Goal: Task Accomplishment & Management: Manage account settings

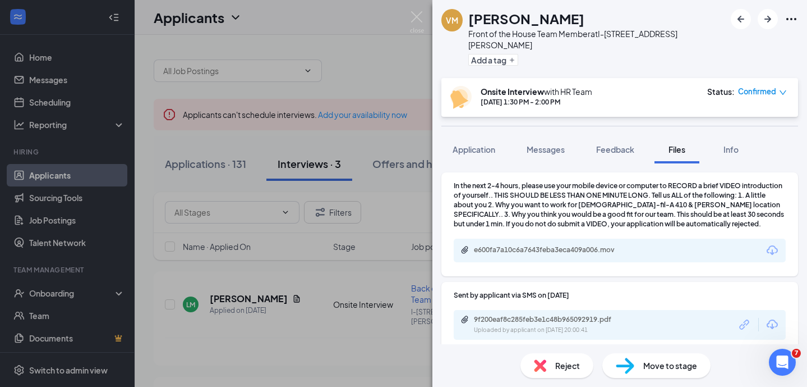
click at [774, 243] on icon "Download" at bounding box center [772, 249] width 13 height 13
click at [417, 18] on img at bounding box center [417, 22] width 14 height 22
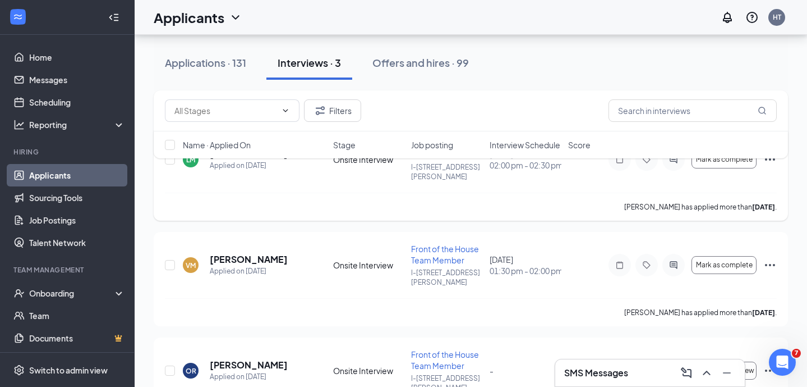
scroll to position [180, 0]
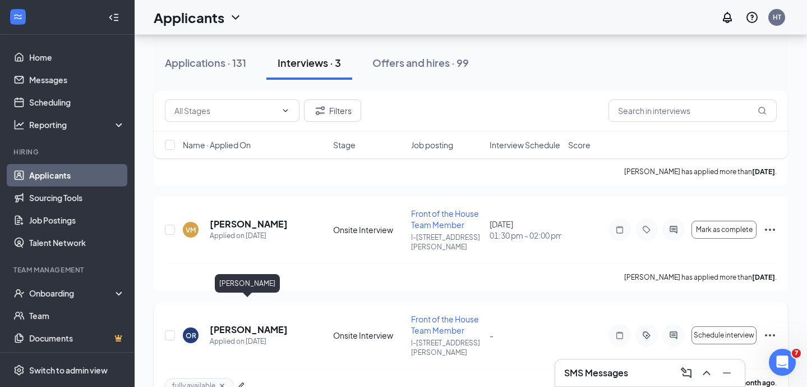
click at [251, 323] on h5 "[PERSON_NAME]" at bounding box center [249, 329] width 78 height 12
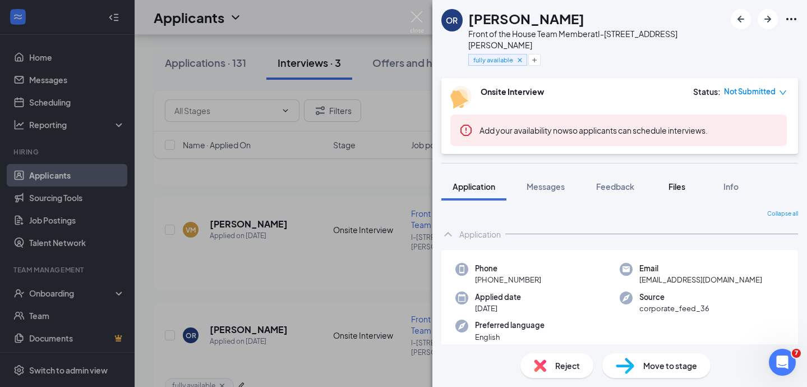
click at [677, 181] on span "Files" at bounding box center [677, 186] width 17 height 10
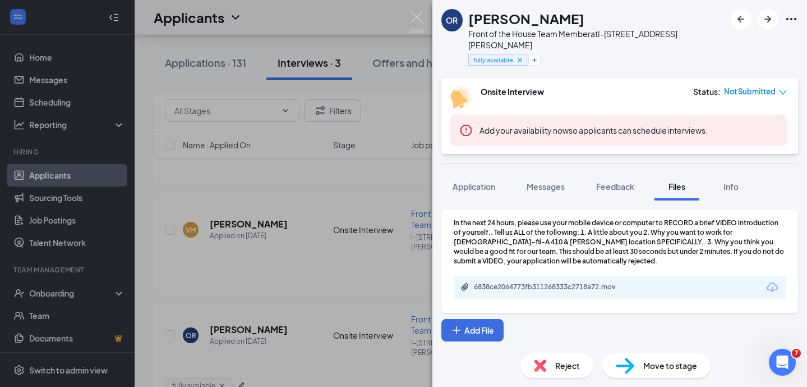
click at [775, 280] on icon "Download" at bounding box center [772, 286] width 13 height 13
click at [417, 24] on img at bounding box center [417, 22] width 14 height 22
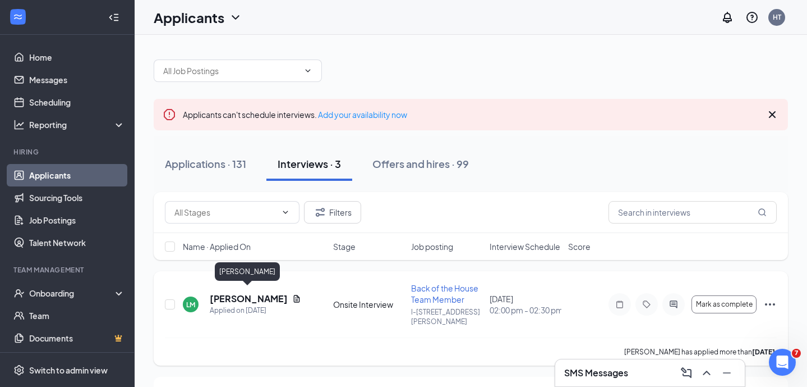
click at [255, 293] on h5 "[PERSON_NAME]" at bounding box center [249, 298] width 78 height 12
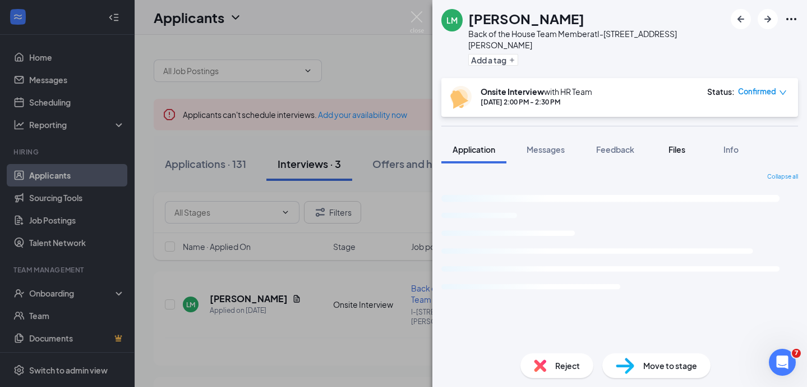
click at [666, 139] on button "Files" at bounding box center [677, 149] width 45 height 28
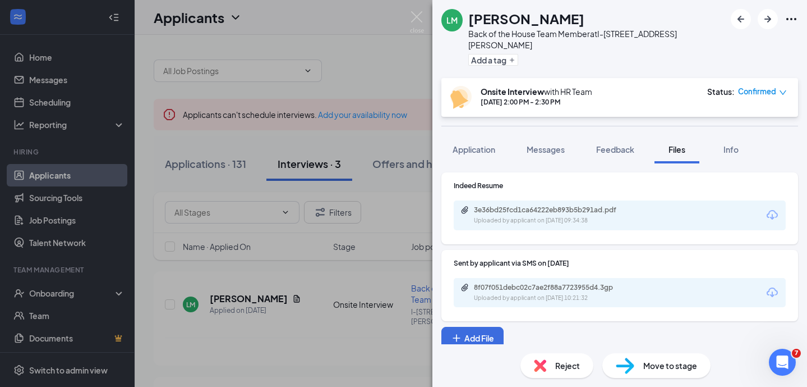
click at [771, 286] on icon "Download" at bounding box center [772, 292] width 13 height 13
click at [416, 16] on img at bounding box center [417, 22] width 14 height 22
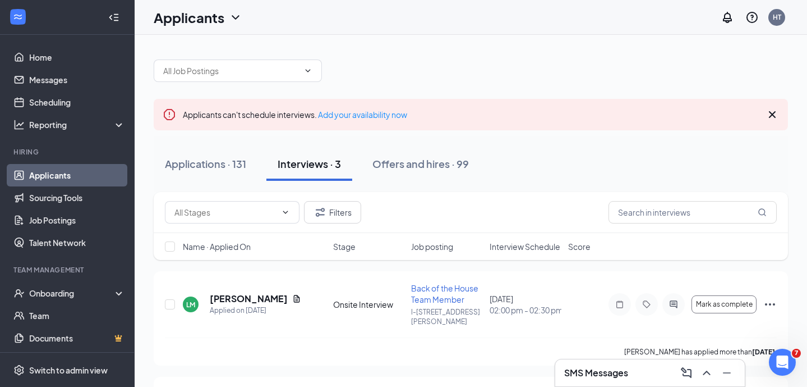
click at [596, 367] on h3 "SMS Messages" at bounding box center [596, 372] width 64 height 12
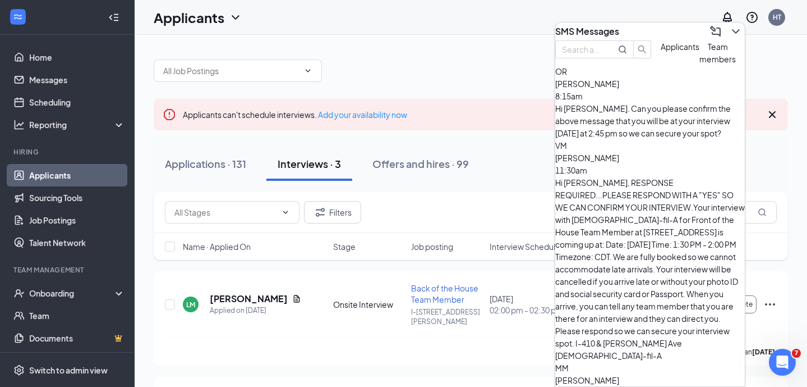
click at [619, 158] on span "[PERSON_NAME]" at bounding box center [587, 158] width 64 height 10
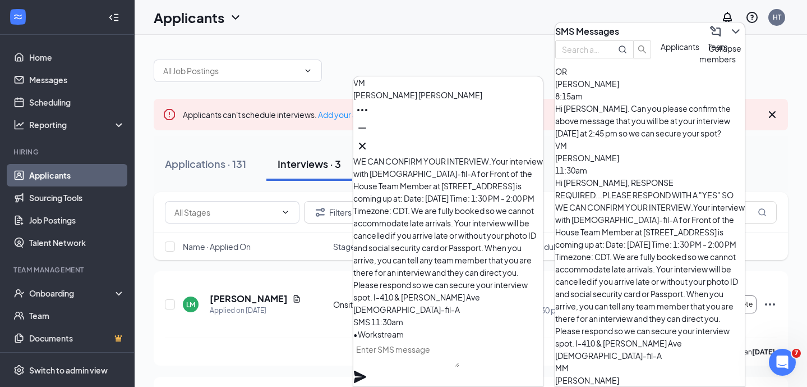
click at [729, 31] on icon "ChevronDown" at bounding box center [735, 31] width 13 height 13
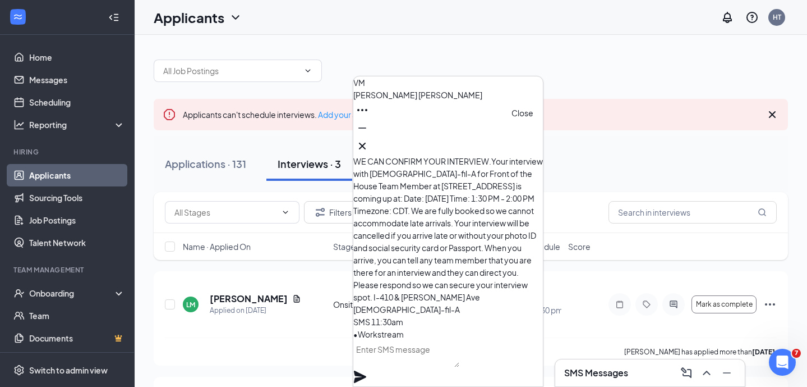
click at [369, 144] on icon "Cross" at bounding box center [362, 145] width 13 height 13
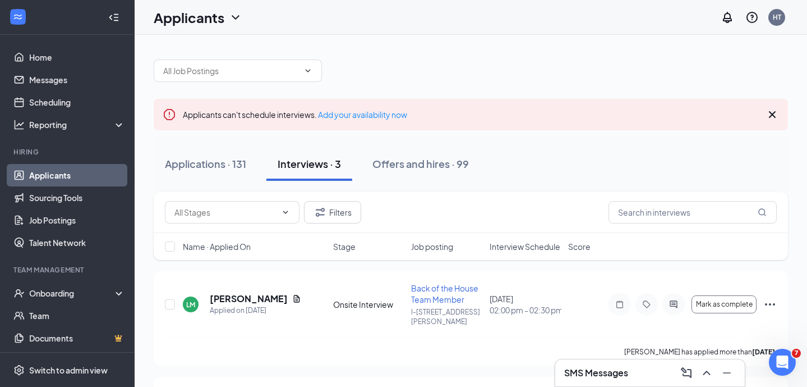
click at [596, 370] on h3 "SMS Messages" at bounding box center [596, 372] width 64 height 12
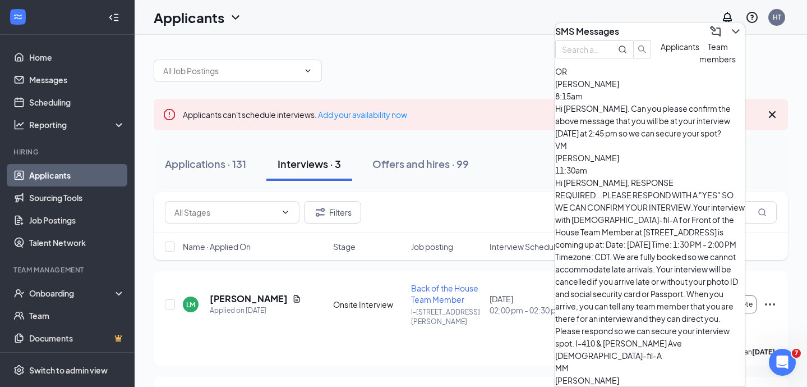
click at [700, 65] on button "Team members" at bounding box center [718, 52] width 36 height 25
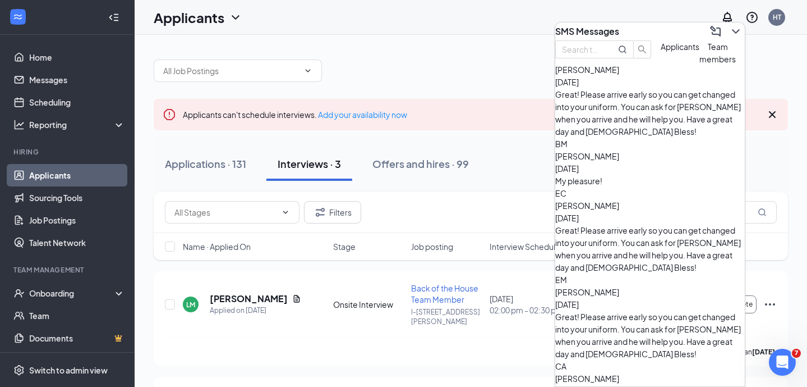
scroll to position [15, 0]
click at [619, 286] on span "[PERSON_NAME]" at bounding box center [587, 291] width 64 height 10
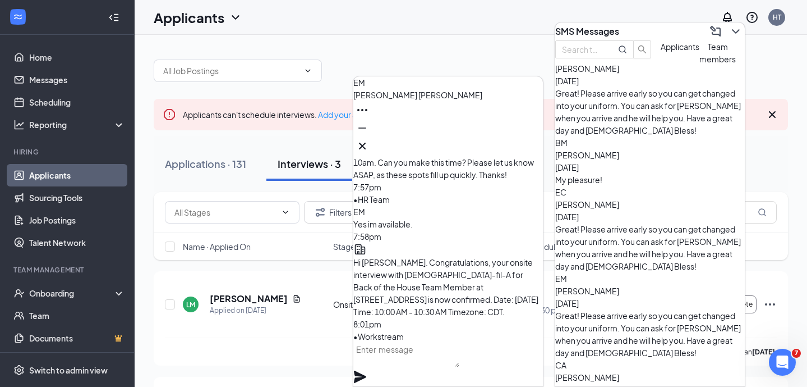
scroll to position [-2121, 0]
drag, startPoint x: 419, startPoint y: 264, endPoint x: 389, endPoint y: 206, distance: 65.0
copy span "Hi [PERSON_NAME], due to being fully booked we will be unable to accommodate yo…"
click at [369, 141] on icon "Cross" at bounding box center [362, 145] width 13 height 13
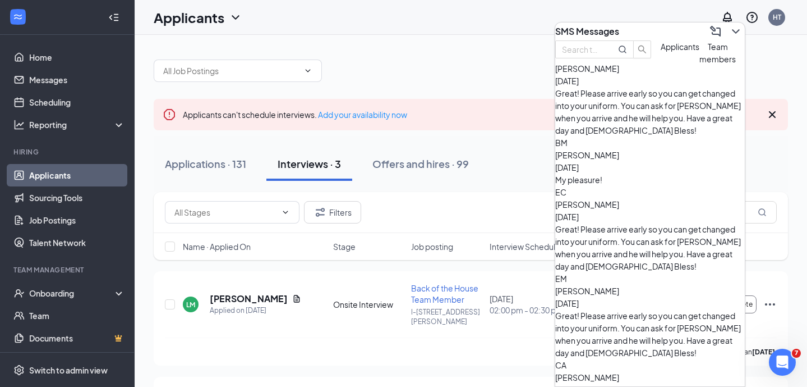
click at [729, 30] on icon "ChevronDown" at bounding box center [735, 31] width 13 height 13
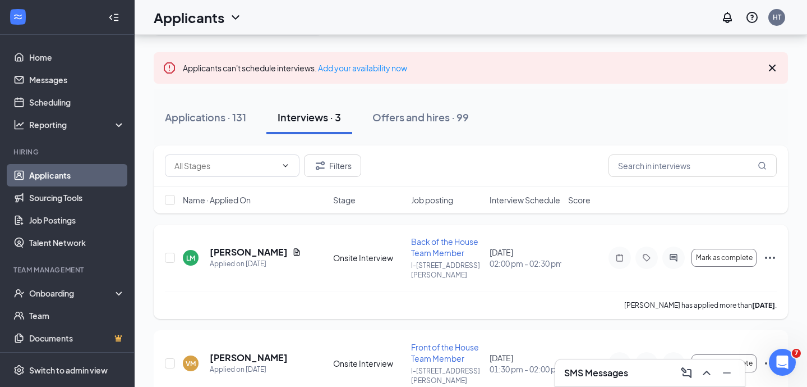
scroll to position [45, 0]
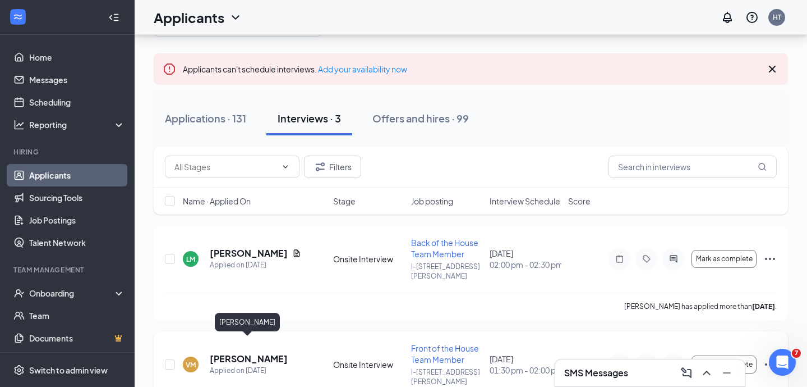
click at [260, 352] on h5 "[PERSON_NAME]" at bounding box center [249, 358] width 78 height 12
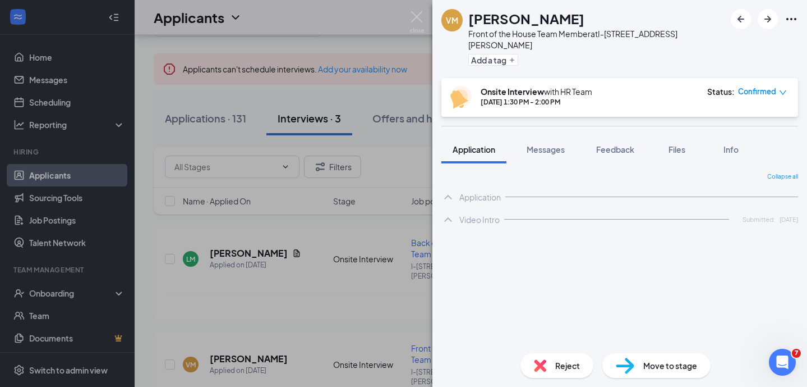
click at [413, 21] on img at bounding box center [417, 22] width 14 height 22
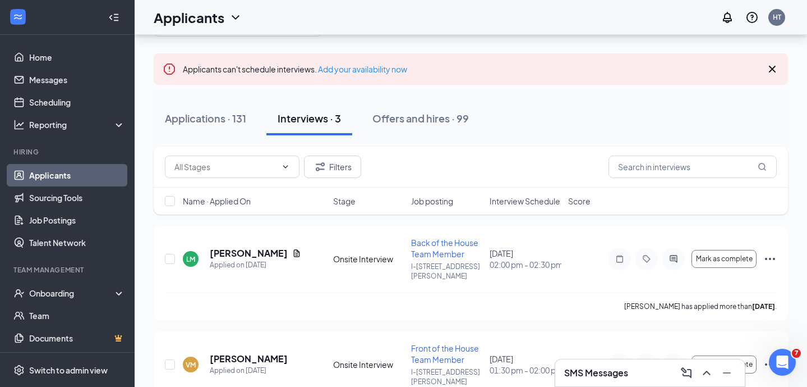
click at [612, 380] on div "SMS Messages" at bounding box center [650, 373] width 172 height 18
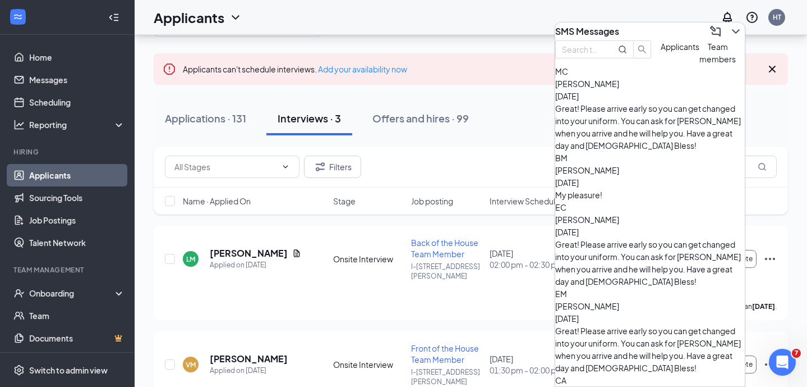
click at [661, 65] on button "Applicants" at bounding box center [680, 52] width 39 height 25
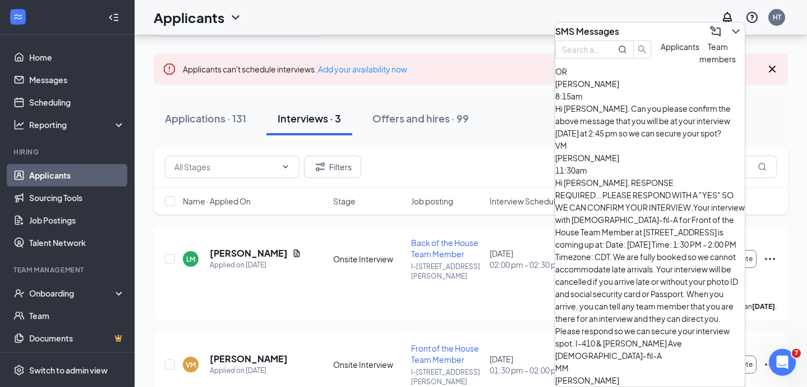
click at [619, 154] on span "[PERSON_NAME]" at bounding box center [587, 158] width 64 height 10
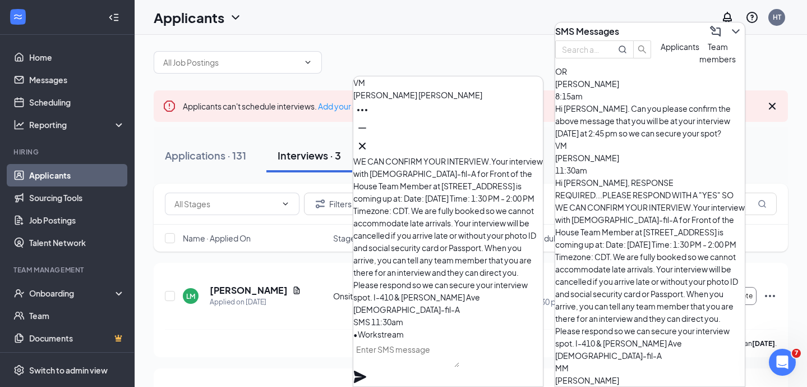
scroll to position [180, 0]
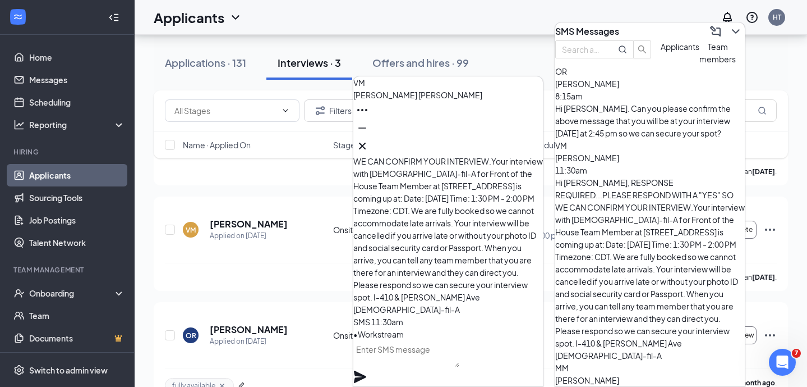
click at [397, 365] on textarea at bounding box center [406, 353] width 106 height 27
paste textarea "Hi [PERSON_NAME], due to being fully booked we will be unable to accommodate yo…"
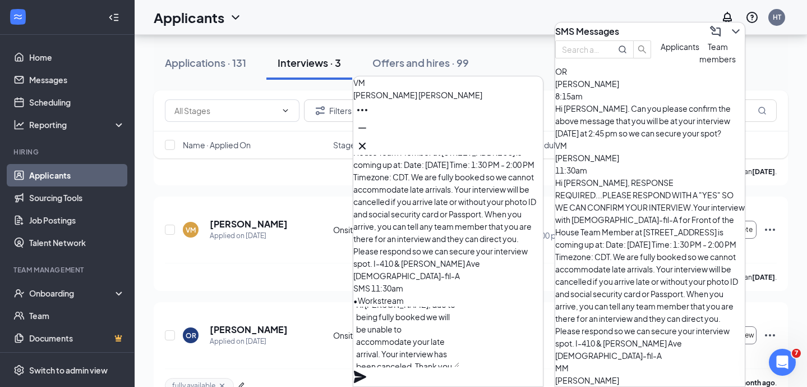
scroll to position [5, 0]
click at [407, 328] on textarea "Hi [PERSON_NAME], due to being fully booked we will be unable to accommodate yo…" at bounding box center [406, 336] width 106 height 61
click at [427, 356] on textarea "Hi [PERSON_NAME], due to being fully booked we will be unable to accommodate yo…" at bounding box center [406, 336] width 106 height 61
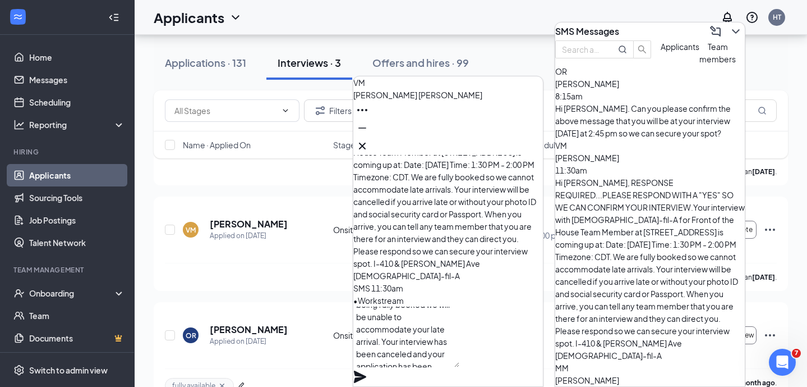
type textarea "Hi [PERSON_NAME], due to being fully booked we will be unable to accommodate yo…"
click at [366, 370] on icon "Plane" at bounding box center [360, 376] width 12 height 12
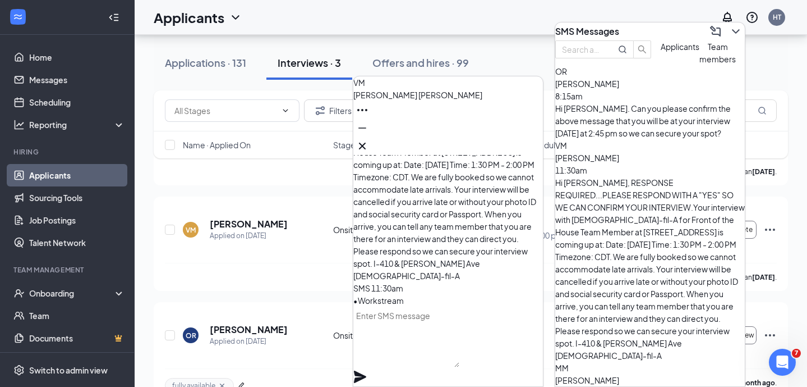
scroll to position [0, 0]
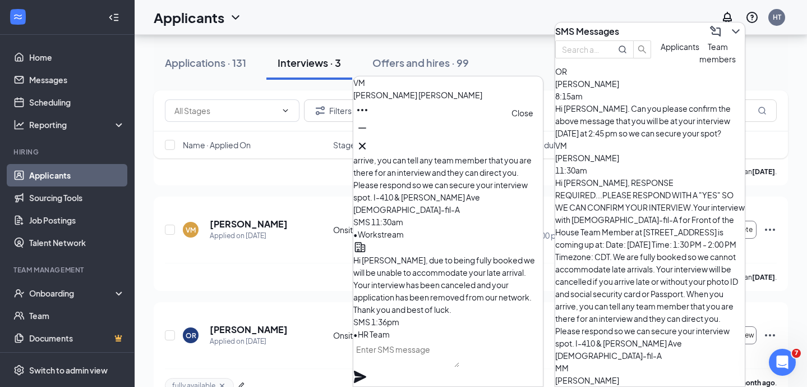
click at [371, 145] on button at bounding box center [362, 146] width 18 height 18
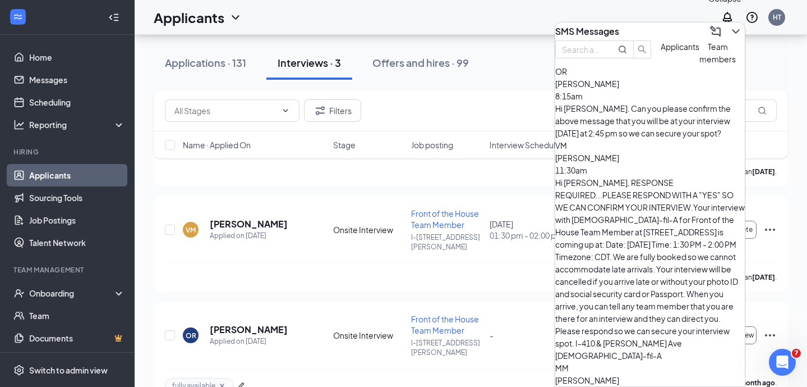
click at [730, 30] on icon "ChevronDown" at bounding box center [735, 31] width 13 height 13
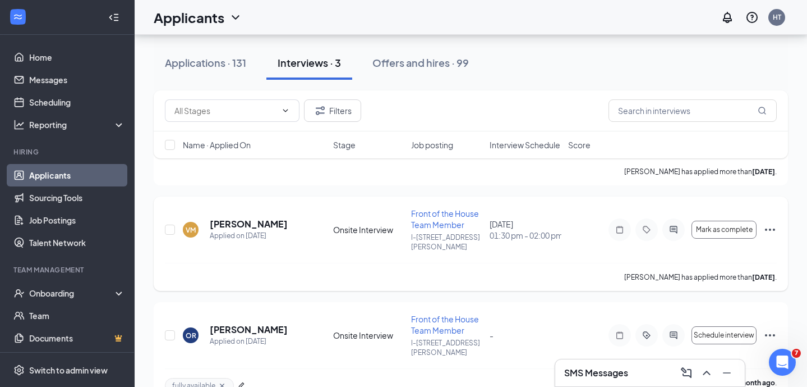
click at [775, 223] on icon "Ellipses" at bounding box center [770, 229] width 13 height 13
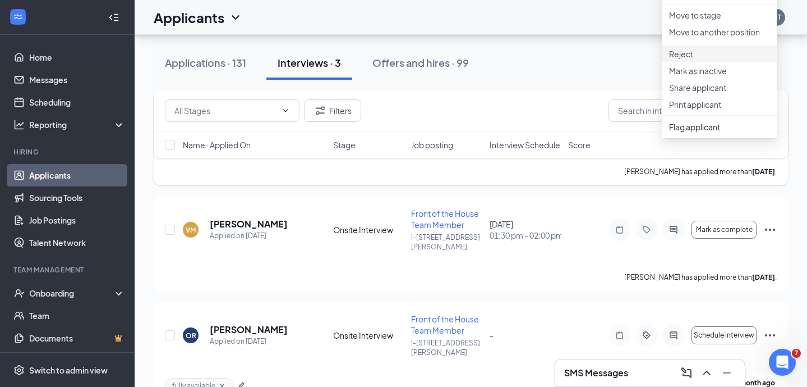
click at [701, 59] on p "Reject" at bounding box center [719, 53] width 101 height 11
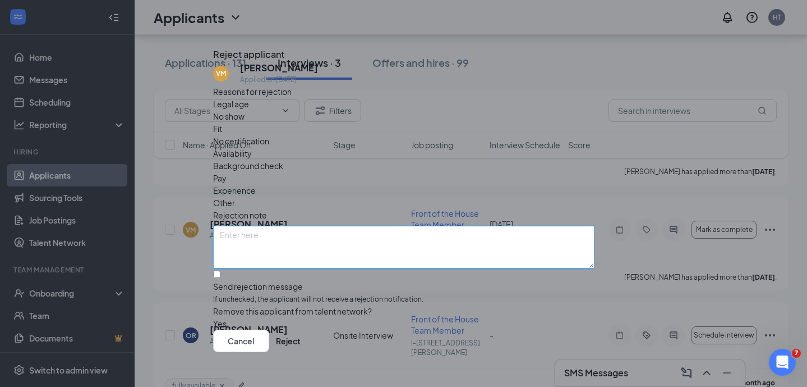
click at [286, 226] on textarea at bounding box center [403, 247] width 381 height 43
type textarea "No call, no show interview"
click at [213, 317] on button "button" at bounding box center [213, 323] width 0 height 12
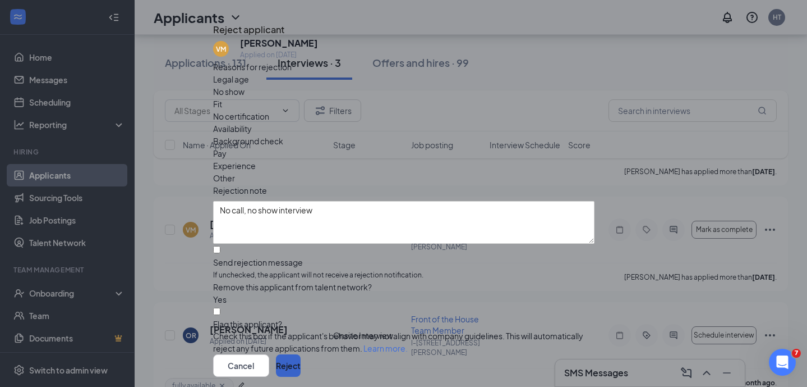
click at [301, 354] on button "Reject" at bounding box center [288, 365] width 25 height 22
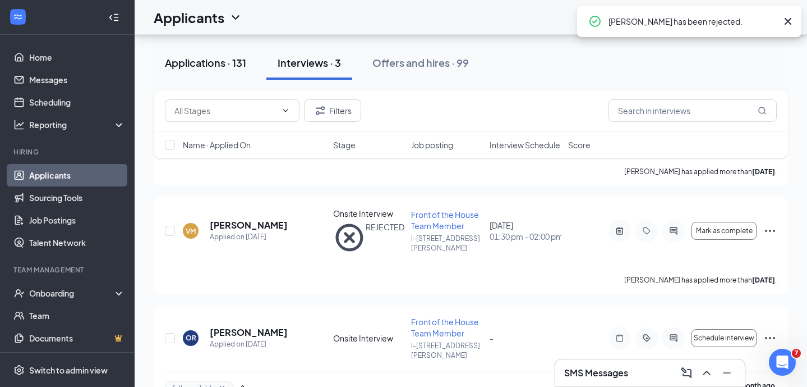
click at [223, 56] on div "Applications · 131" at bounding box center [205, 63] width 81 height 14
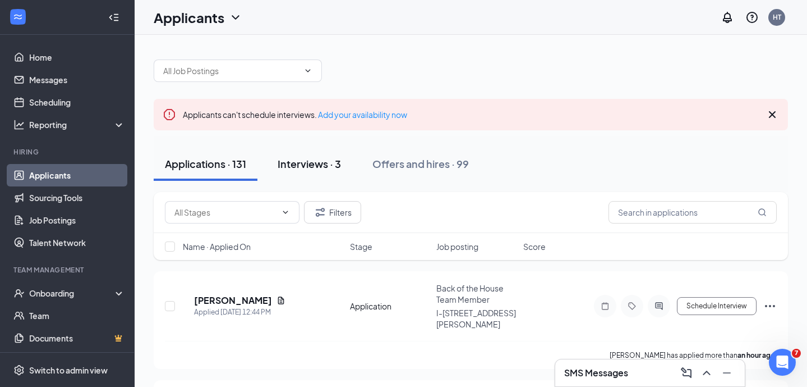
click at [319, 164] on div "Interviews · 3" at bounding box center [309, 164] width 63 height 14
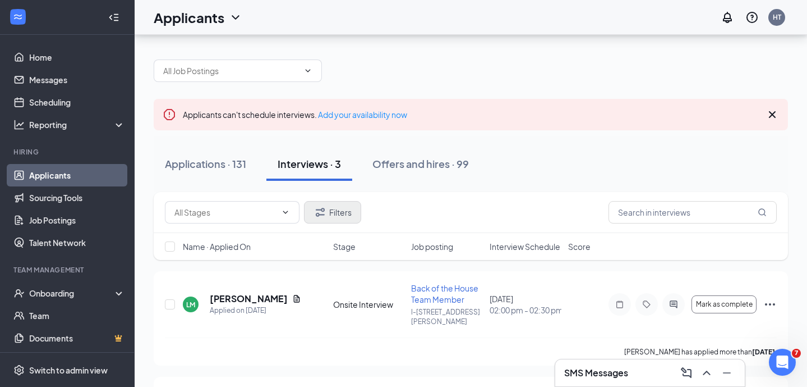
scroll to position [84, 0]
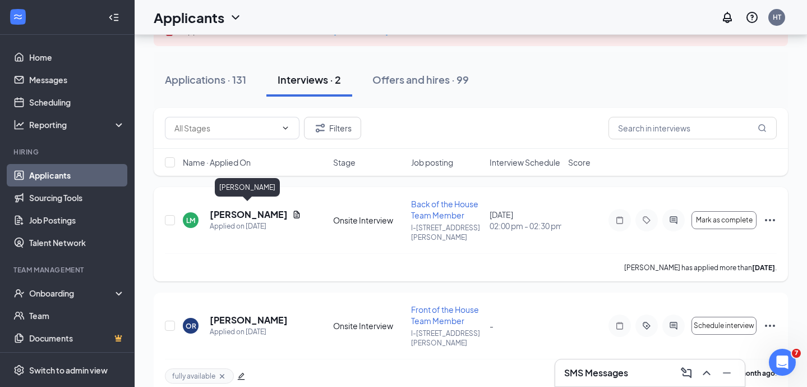
click at [257, 210] on h5 "[PERSON_NAME]" at bounding box center [249, 214] width 78 height 12
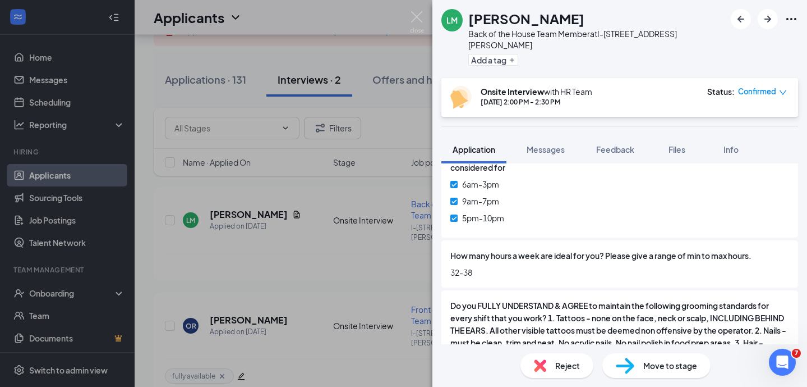
scroll to position [1537, 0]
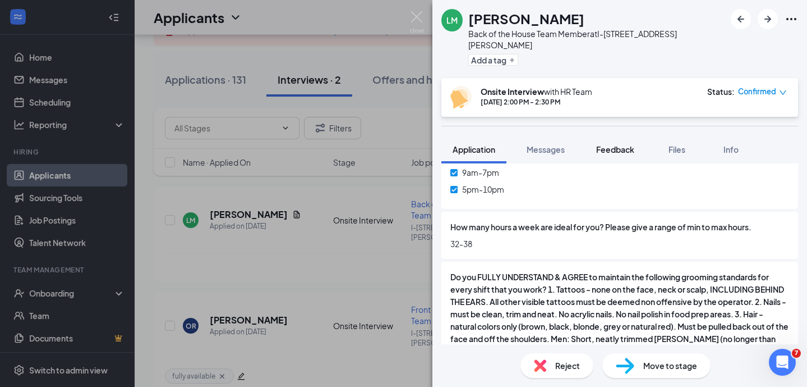
click at [614, 144] on span "Feedback" at bounding box center [615, 149] width 38 height 10
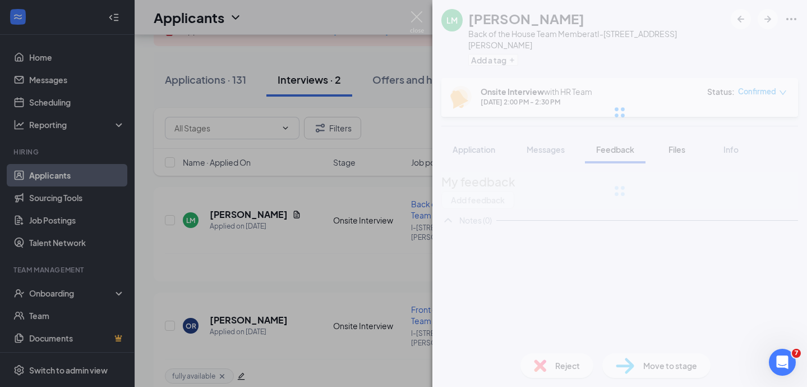
click at [682, 136] on div at bounding box center [620, 112] width 375 height 224
click at [677, 140] on div at bounding box center [620, 112] width 375 height 224
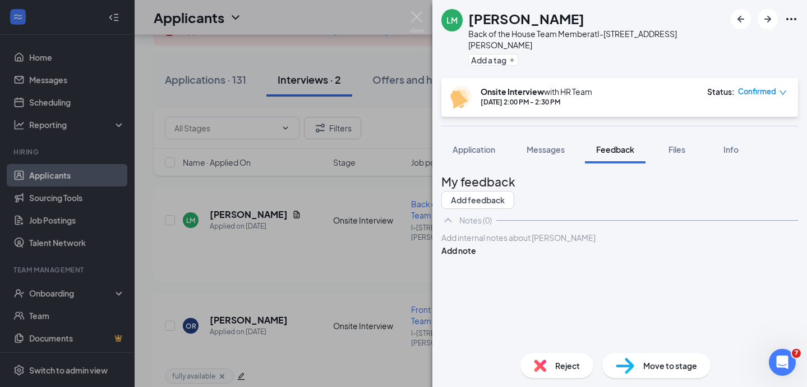
click at [678, 144] on span "Files" at bounding box center [677, 149] width 17 height 10
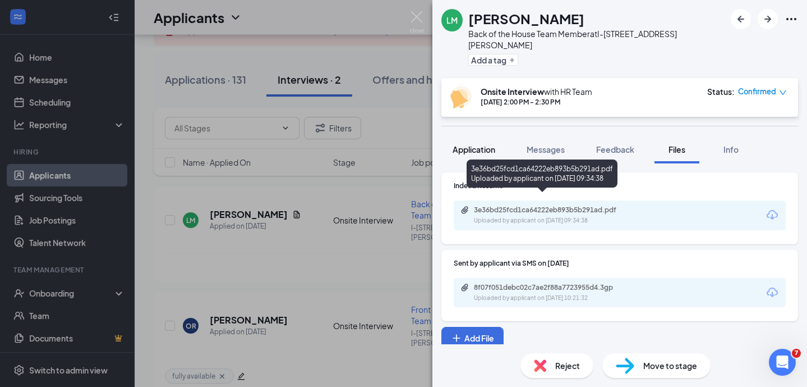
click at [476, 146] on button "Application" at bounding box center [473, 149] width 65 height 28
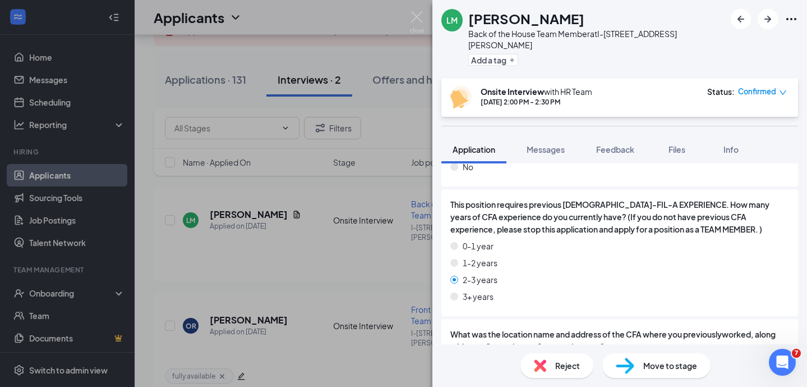
scroll to position [771, 0]
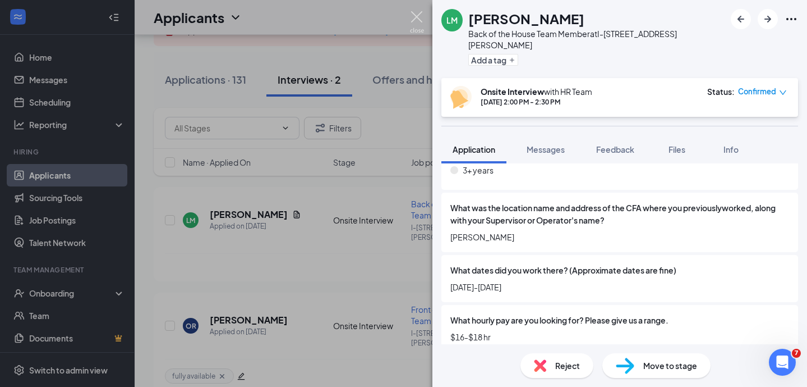
click at [418, 15] on img at bounding box center [417, 22] width 14 height 22
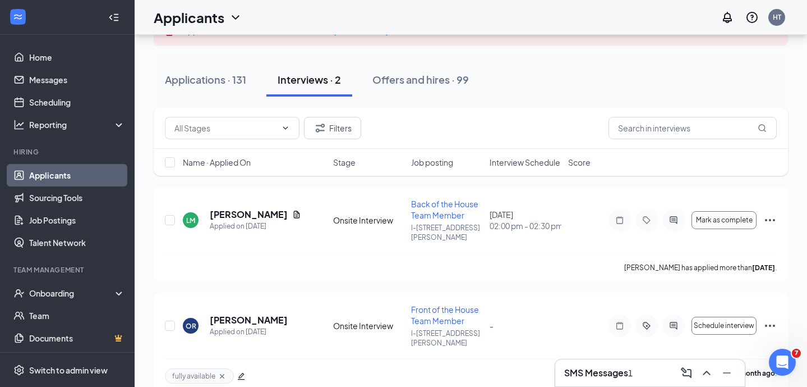
click at [622, 370] on h3 "SMS Messages" at bounding box center [596, 372] width 64 height 12
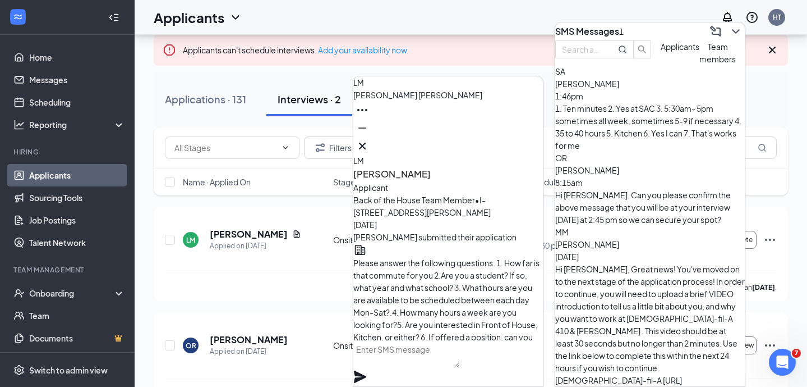
scroll to position [-2915, 0]
click at [369, 144] on icon "Cross" at bounding box center [362, 145] width 13 height 13
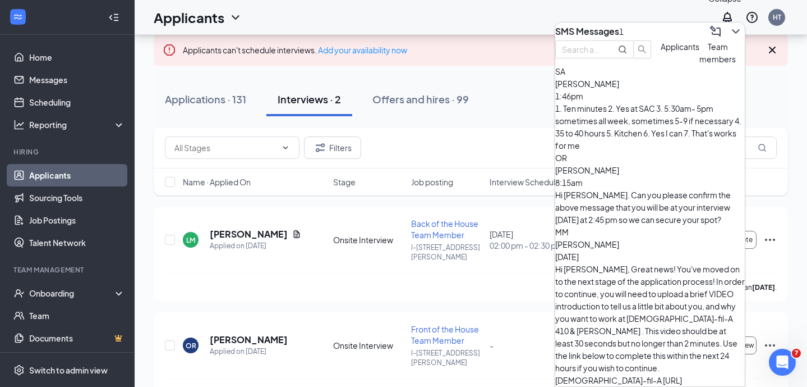
click at [729, 29] on icon "ChevronDown" at bounding box center [735, 31] width 13 height 13
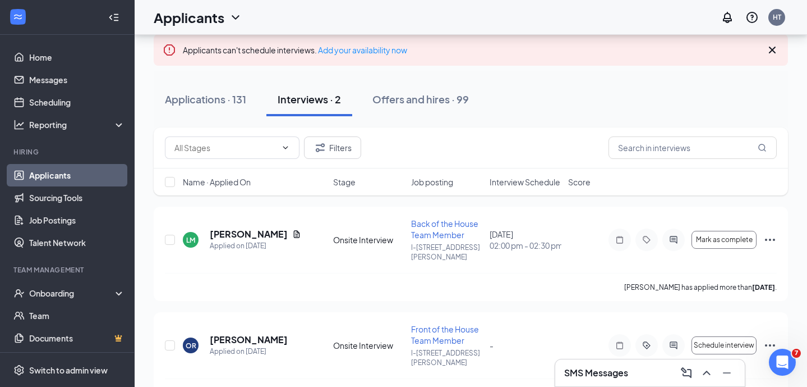
click at [606, 370] on h3 "SMS Messages" at bounding box center [596, 372] width 64 height 12
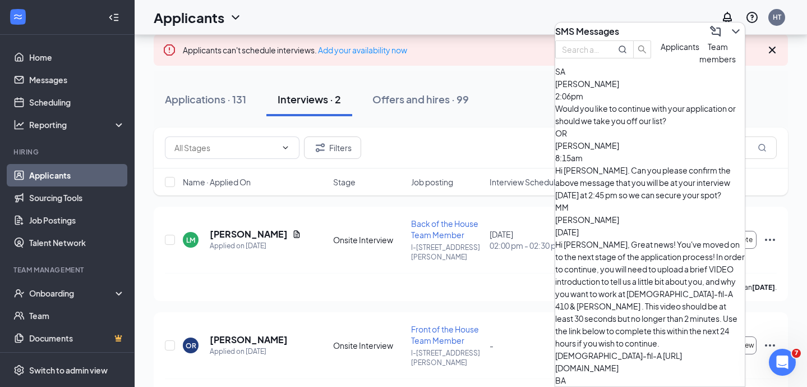
click at [686, 151] on div "[PERSON_NAME] 8:15am" at bounding box center [650, 151] width 190 height 25
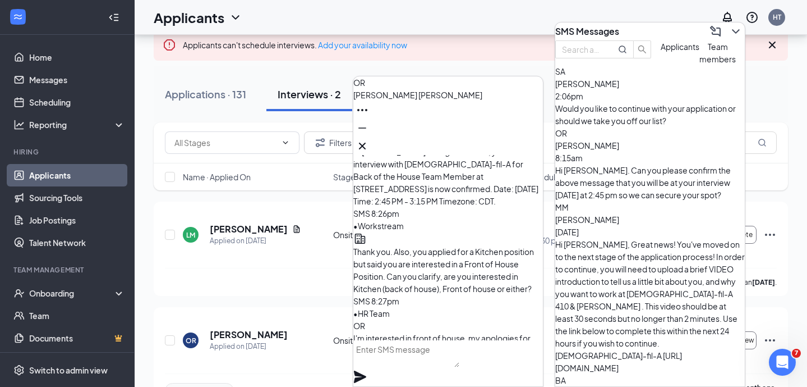
scroll to position [-564, 0]
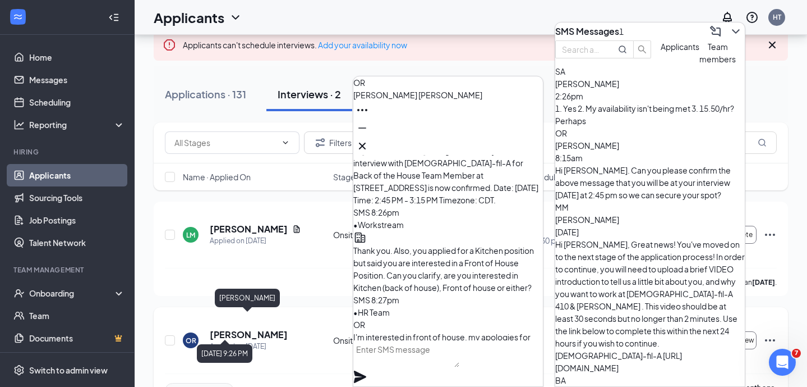
click at [231, 328] on h5 "[PERSON_NAME]" at bounding box center [249, 334] width 78 height 12
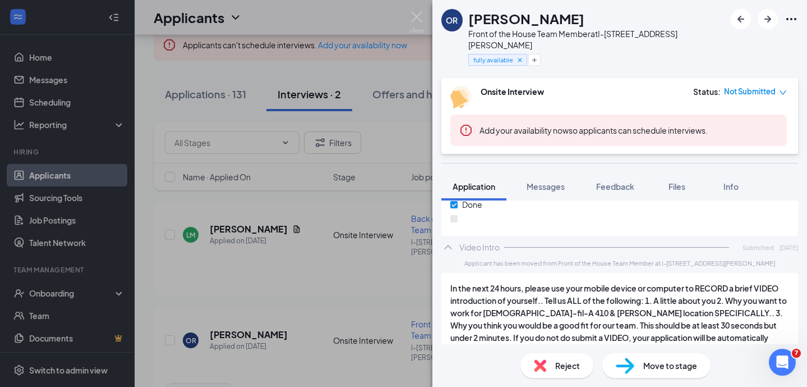
scroll to position [2133, 0]
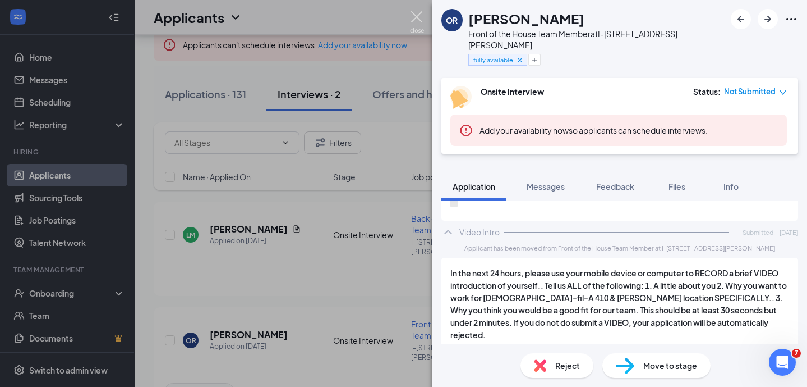
click at [419, 22] on img at bounding box center [417, 22] width 14 height 22
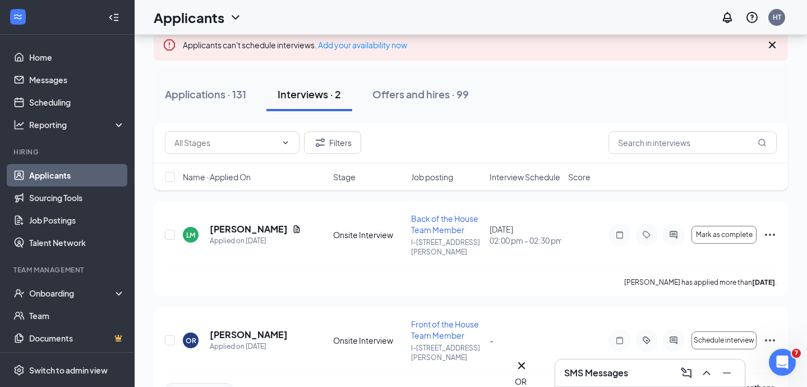
click at [528, 375] on div "OR" at bounding box center [521, 381] width 13 height 12
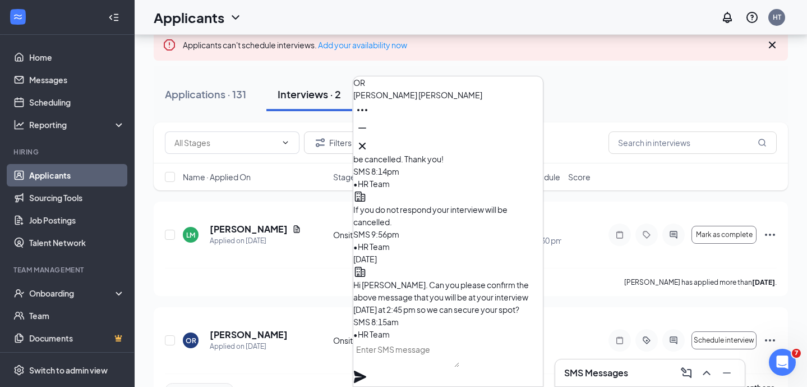
scroll to position [84, 0]
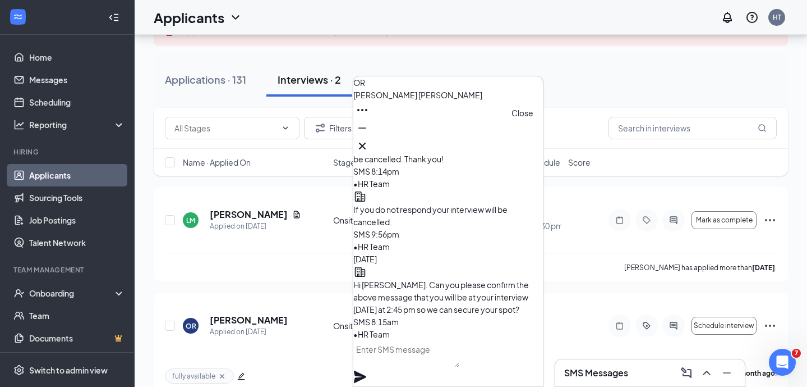
click at [369, 140] on icon "Cross" at bounding box center [362, 145] width 13 height 13
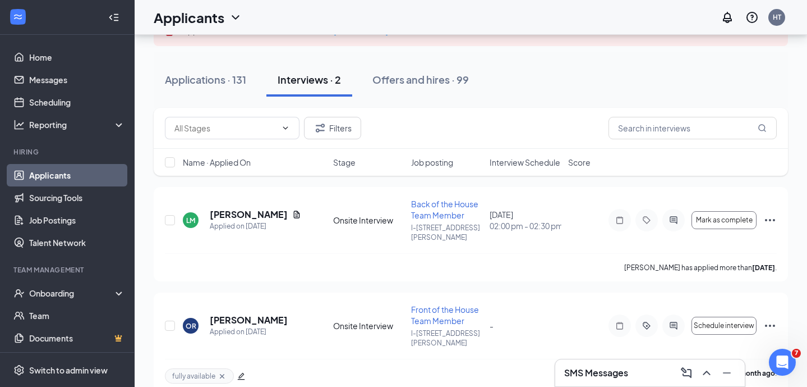
click at [603, 369] on h3 "SMS Messages" at bounding box center [596, 372] width 64 height 12
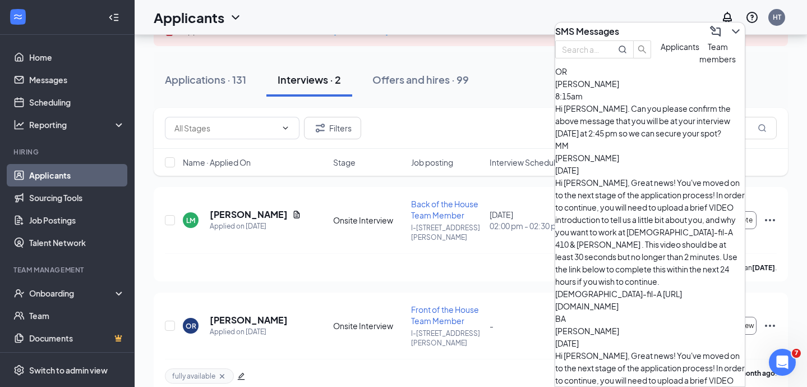
click at [700, 64] on span "Team members" at bounding box center [718, 53] width 36 height 22
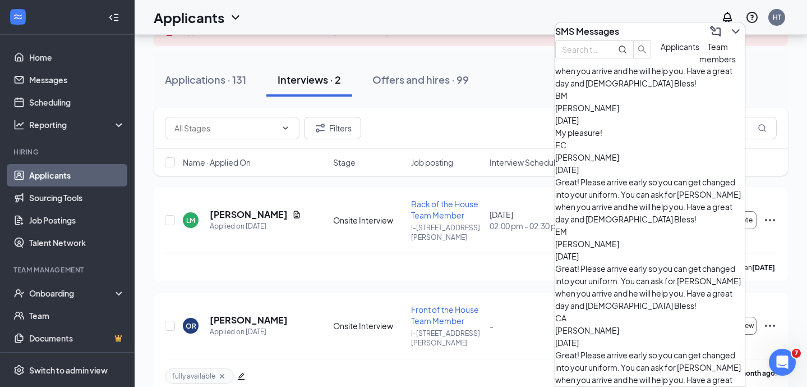
scroll to position [0, 0]
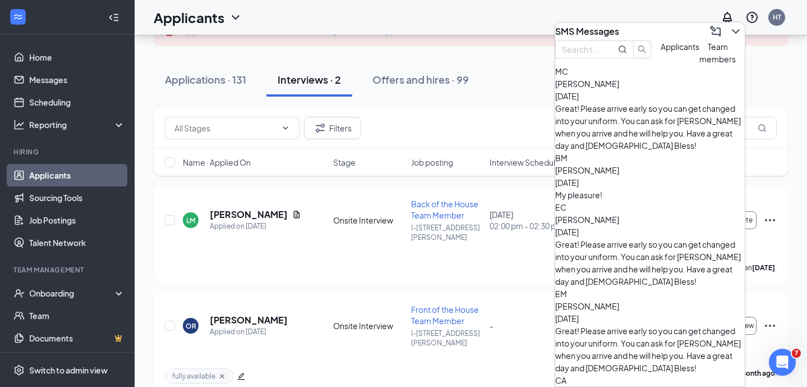
click at [661, 52] on span "Applicants" at bounding box center [680, 47] width 39 height 10
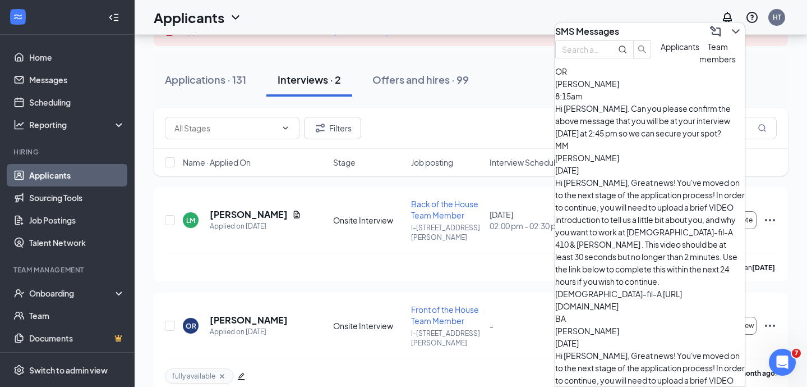
click at [622, 131] on div "Hi [PERSON_NAME]. Can you please confirm the above message that you will be at …" at bounding box center [650, 120] width 190 height 37
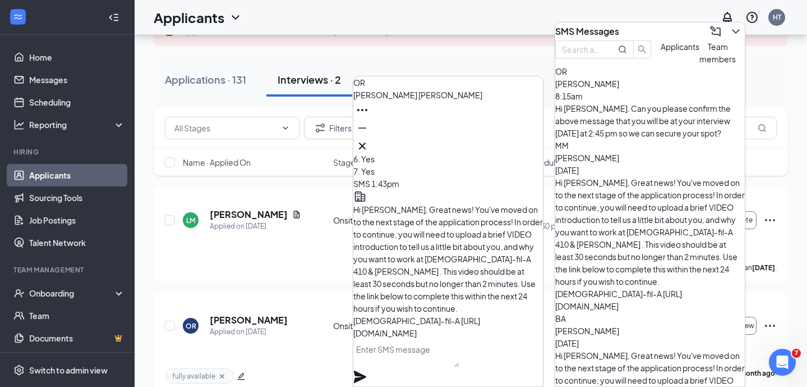
scroll to position [-1244, 0]
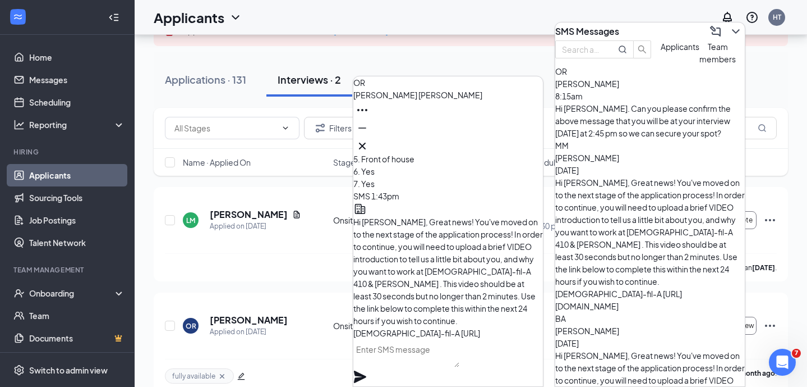
click at [369, 141] on icon "Cross" at bounding box center [362, 145] width 13 height 13
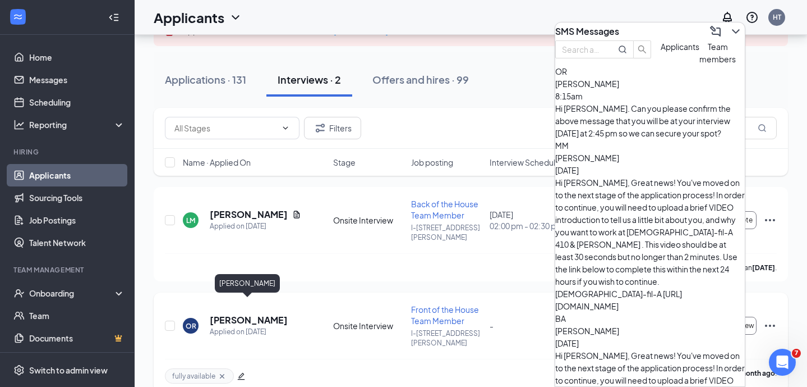
click at [254, 314] on h5 "[PERSON_NAME]" at bounding box center [249, 320] width 78 height 12
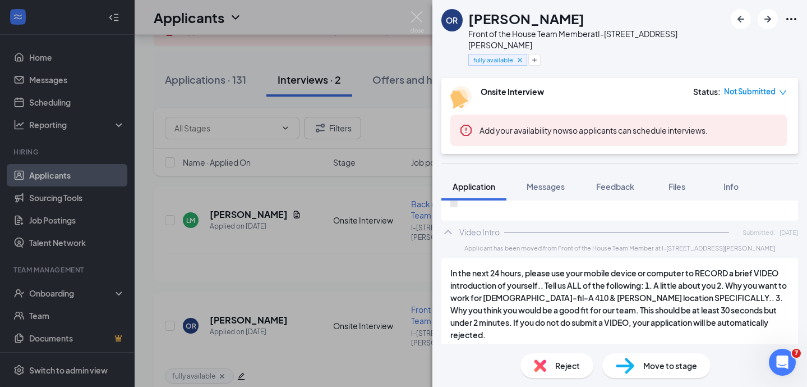
scroll to position [2129, 0]
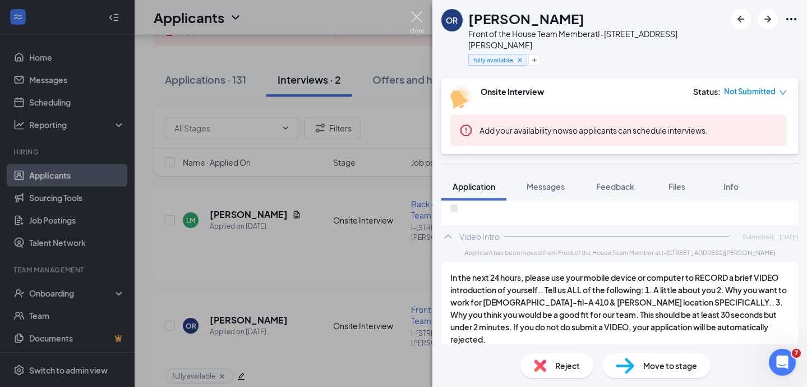
click at [413, 14] on img at bounding box center [417, 22] width 14 height 22
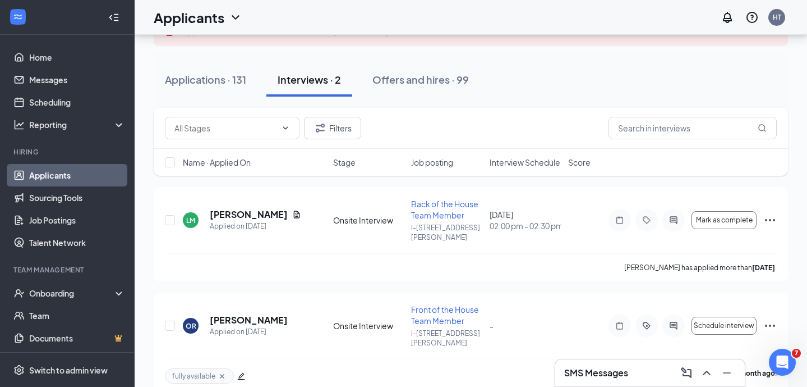
click at [601, 365] on div "SMS Messages" at bounding box center [650, 373] width 172 height 18
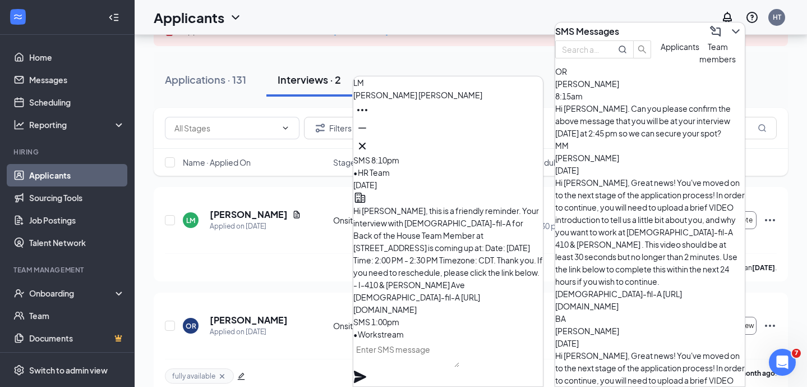
click at [416, 361] on textarea at bounding box center [406, 353] width 106 height 27
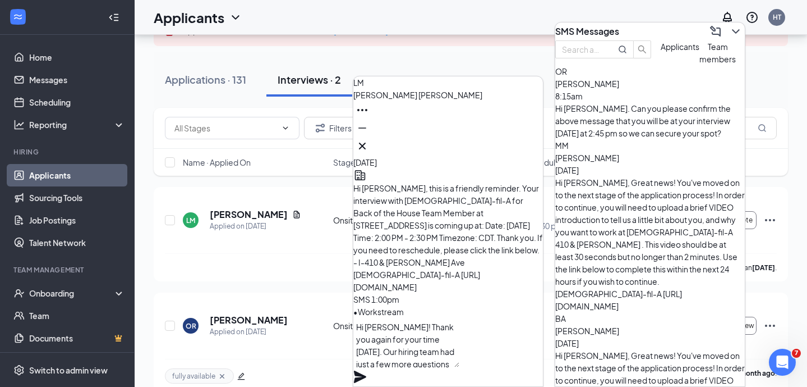
type textarea "Hi [PERSON_NAME]! Thank you again for your time [DATE]. Our hiring team had jus…"
drag, startPoint x: 464, startPoint y: 366, endPoint x: 331, endPoint y: 338, distance: 136.4
click at [331, 338] on div "[PERSON_NAME] [DATE] LM 8f07f051debc02c7ae2f88a7723955d4.3gp SMS 10:21am OK gre…" at bounding box center [471, 178] width 673 height 455
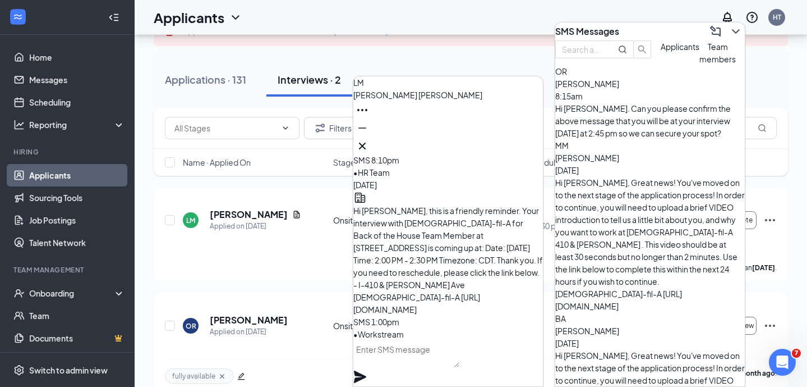
click at [366, 144] on icon "Cross" at bounding box center [362, 145] width 7 height 7
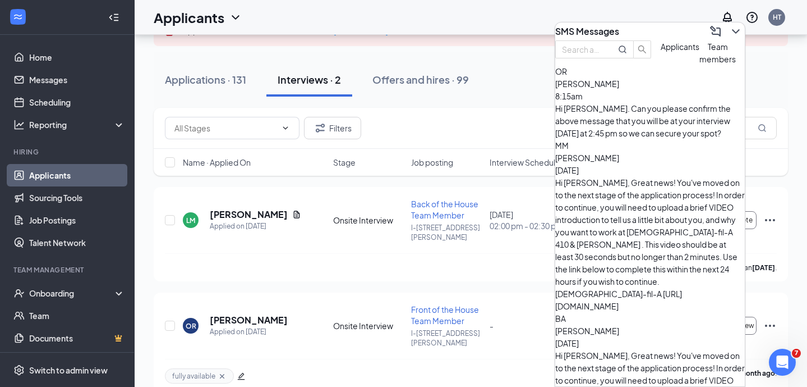
click at [729, 29] on icon "ChevronDown" at bounding box center [735, 31] width 13 height 13
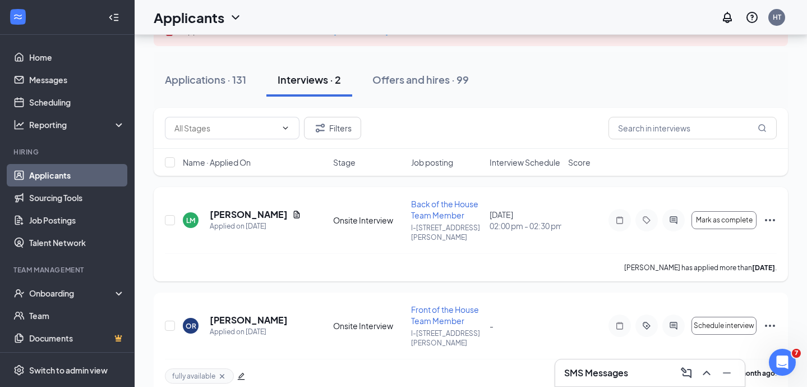
click at [685, 213] on div "Mark as complete" at bounding box center [693, 220] width 168 height 22
click at [674, 216] on icon "ActiveChat" at bounding box center [673, 219] width 13 height 9
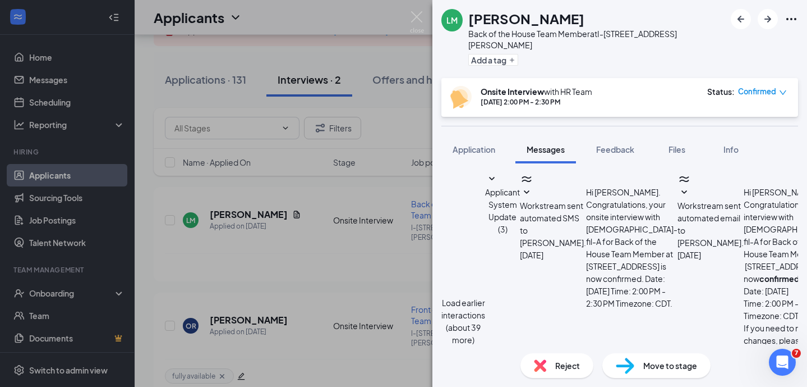
paste textarea "Hi [PERSON_NAME]! Thank you again for your time [DATE]. Our hiring team had jus…"
type textarea "Hi [PERSON_NAME]! Thank you again for your time [DATE]. Our hiring team had jus…"
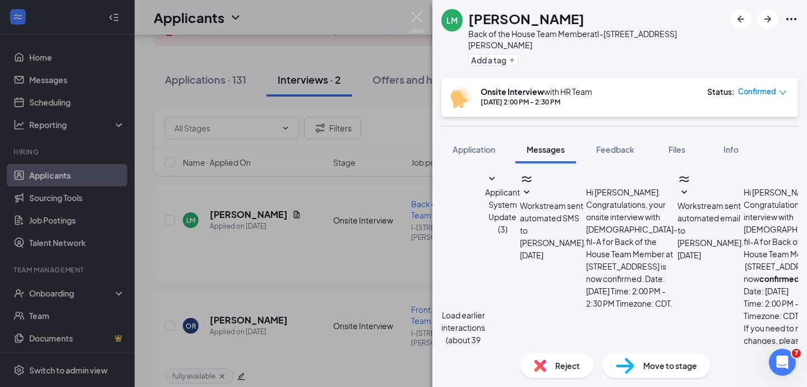
scroll to position [651, 0]
click at [412, 11] on img at bounding box center [417, 22] width 14 height 22
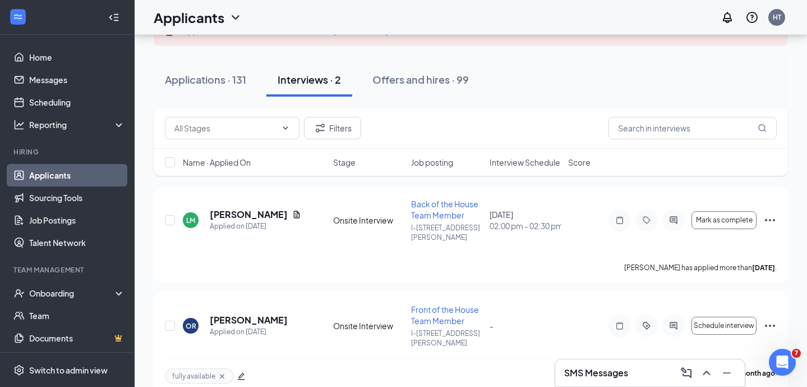
click at [594, 373] on h3 "SMS Messages" at bounding box center [596, 372] width 64 height 12
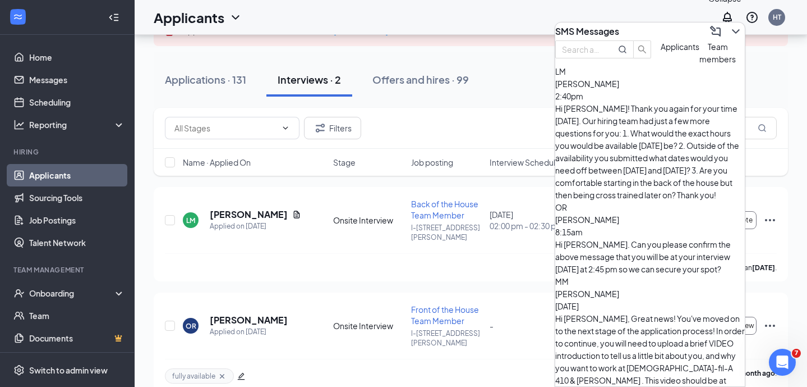
click at [732, 29] on icon "ChevronDown" at bounding box center [735, 31] width 7 height 4
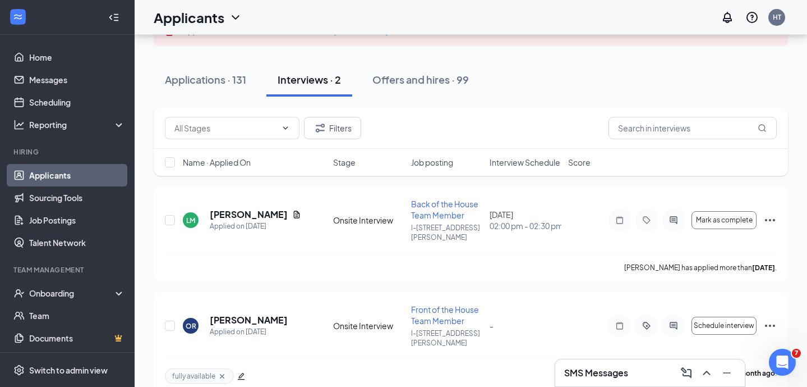
click at [617, 370] on h3 "SMS Messages" at bounding box center [596, 372] width 64 height 12
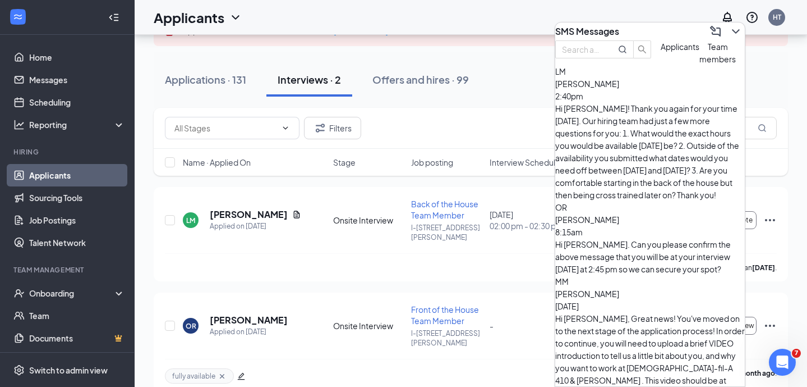
click at [700, 65] on button "Team members" at bounding box center [718, 52] width 36 height 25
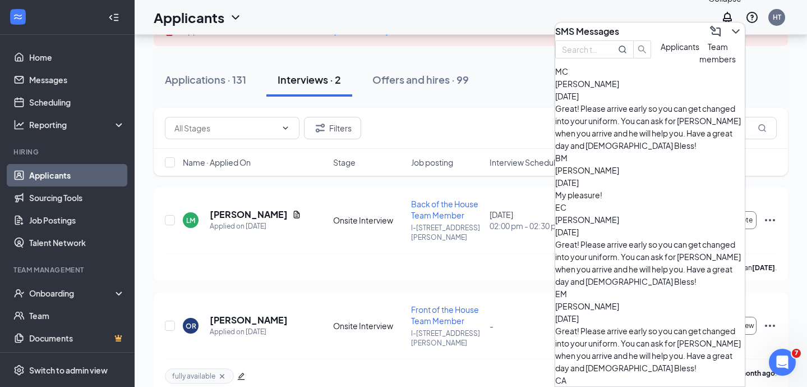
click at [729, 28] on icon "ChevronDown" at bounding box center [735, 31] width 13 height 13
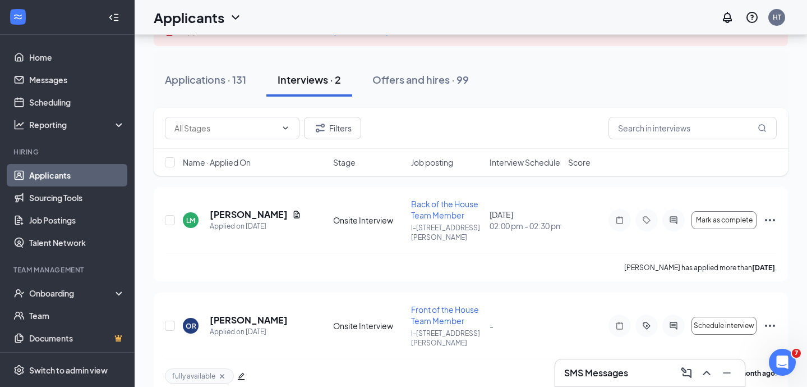
click at [614, 371] on h3 "SMS Messages" at bounding box center [596, 372] width 64 height 12
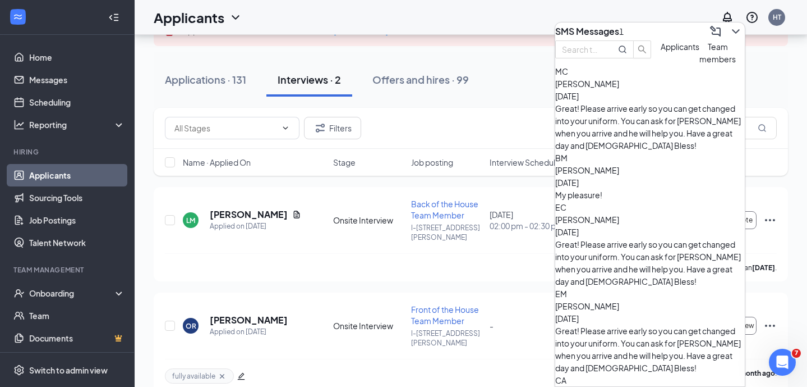
click at [661, 65] on button "Applicants" at bounding box center [680, 52] width 39 height 25
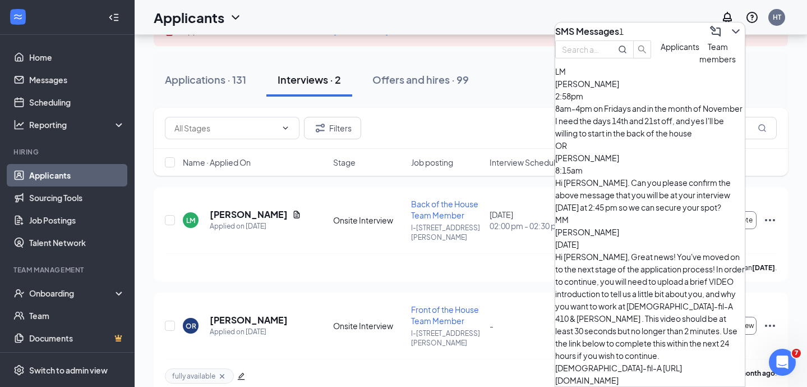
click at [645, 130] on div "8am-4pm on Fridays and in the month of November I need the days 14th and 21st o…" at bounding box center [650, 120] width 190 height 37
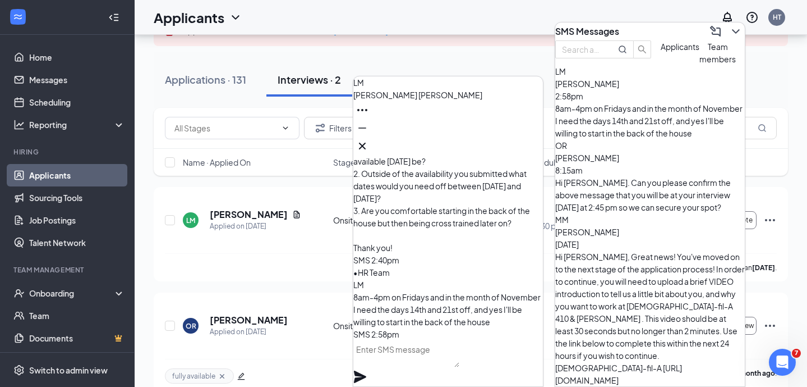
click at [386, 362] on textarea at bounding box center [406, 353] width 106 height 27
type textarea "Thank you!"
click at [367, 370] on icon "Plane" at bounding box center [359, 376] width 13 height 13
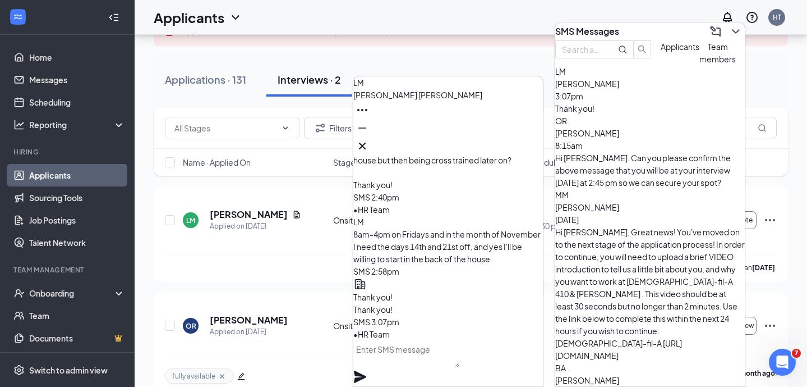
click at [369, 145] on icon "Cross" at bounding box center [362, 145] width 13 height 13
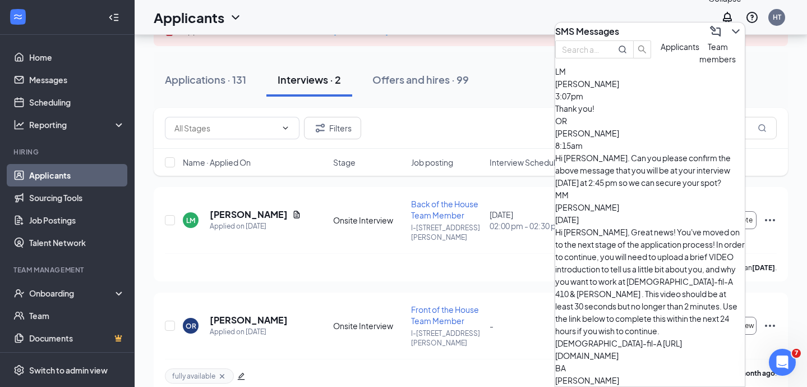
click at [729, 31] on icon "ChevronDown" at bounding box center [735, 31] width 13 height 13
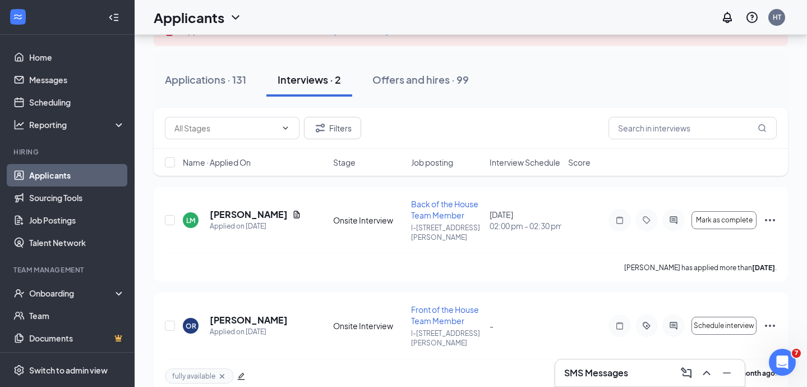
click at [575, 368] on h3 "SMS Messages" at bounding box center [596, 372] width 64 height 12
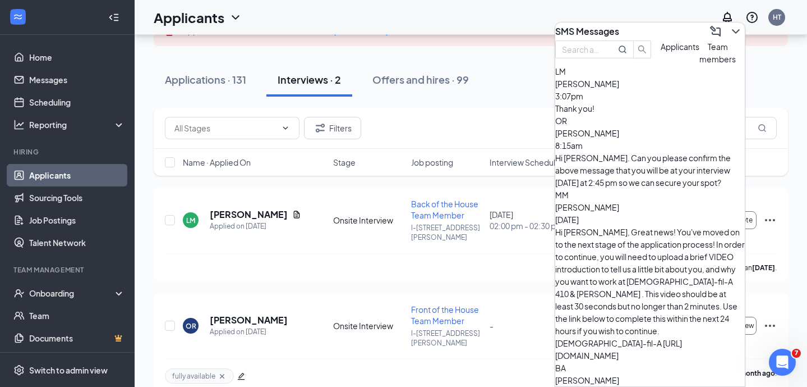
click at [700, 64] on span "Team members" at bounding box center [718, 53] width 36 height 22
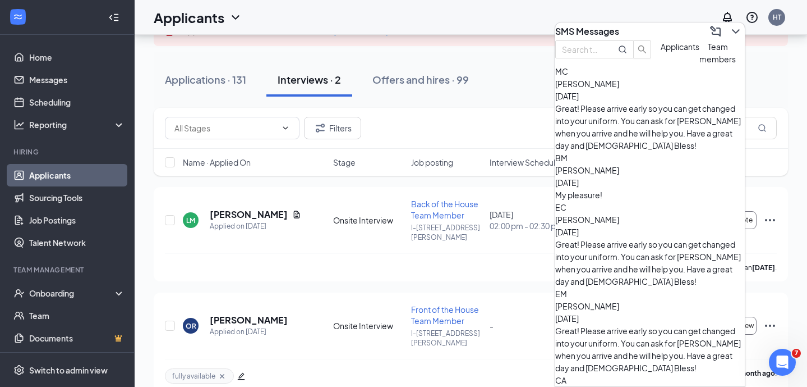
click at [619, 301] on span "[PERSON_NAME]" at bounding box center [587, 306] width 64 height 10
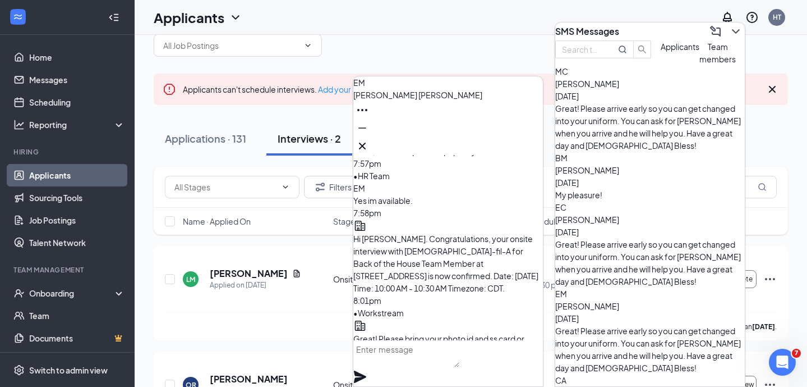
scroll to position [-2098, 0]
drag, startPoint x: 417, startPoint y: 242, endPoint x: 383, endPoint y: 183, distance: 68.4
copy span "Hi [PERSON_NAME], due to being fully booked we will be unable to accommodate yo…"
click at [369, 140] on icon "Cross" at bounding box center [362, 145] width 13 height 13
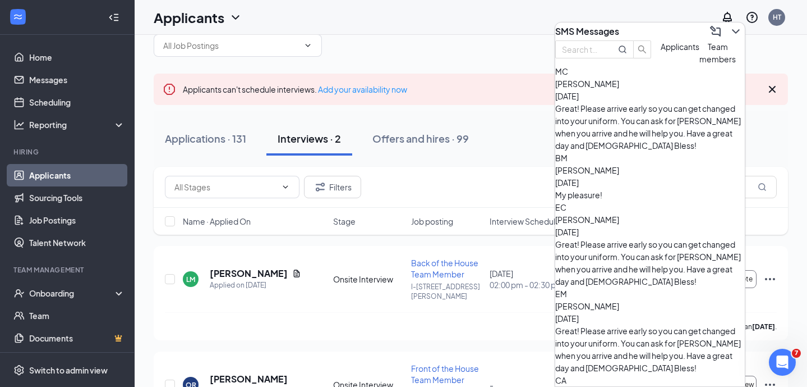
click at [661, 65] on button "Applicants" at bounding box center [680, 52] width 39 height 25
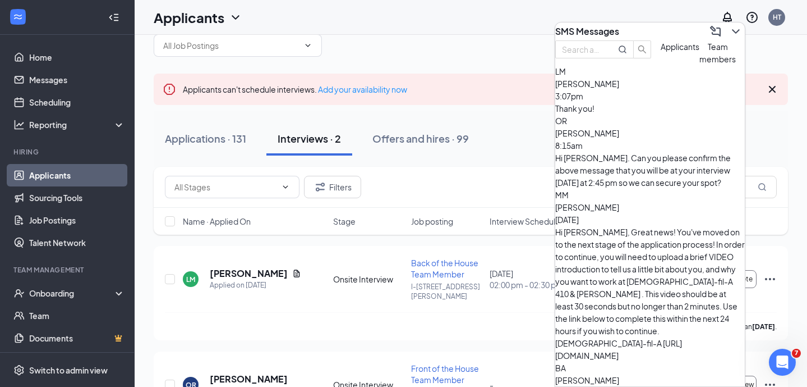
click at [619, 138] on span "[PERSON_NAME]" at bounding box center [587, 133] width 64 height 10
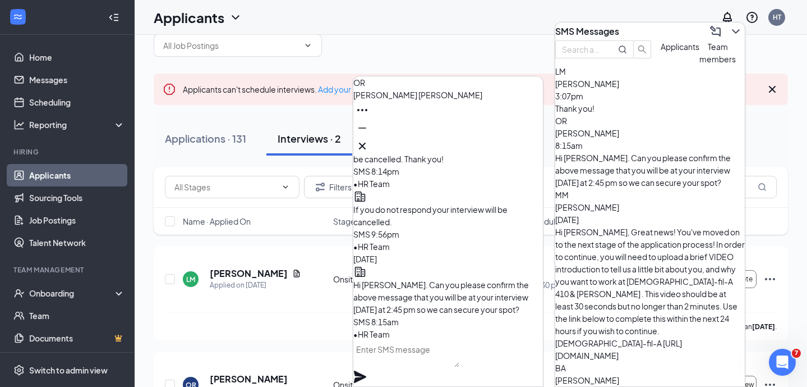
click at [417, 359] on textarea at bounding box center [406, 353] width 106 height 27
paste textarea "Hi [PERSON_NAME], due to being fully booked we will be unable to accommodate yo…"
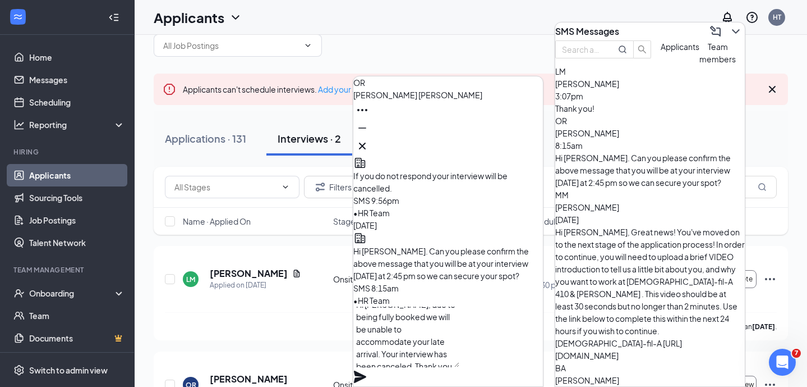
click at [410, 321] on textarea "Hi [PERSON_NAME], due to being fully booked we will be unable to accommodate yo…" at bounding box center [406, 336] width 106 height 61
click at [427, 358] on textarea "Hi [PERSON_NAME], due to being fully booked we will be unable to accommodate yo…" at bounding box center [406, 336] width 106 height 61
click at [459, 367] on textarea "Hi [PERSON_NAME], due to being fully booked we will be unable to accommodate yo…" at bounding box center [406, 336] width 106 height 61
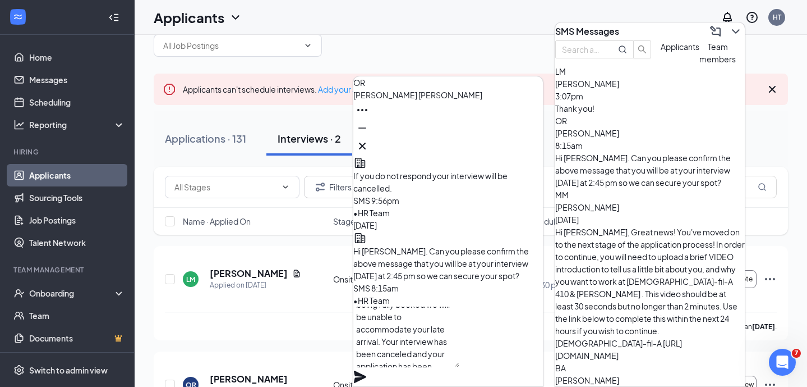
type textarea "Hi [PERSON_NAME], due to being fully booked we will be unable to accommodate yo…"
click at [367, 370] on icon "Plane" at bounding box center [359, 376] width 13 height 13
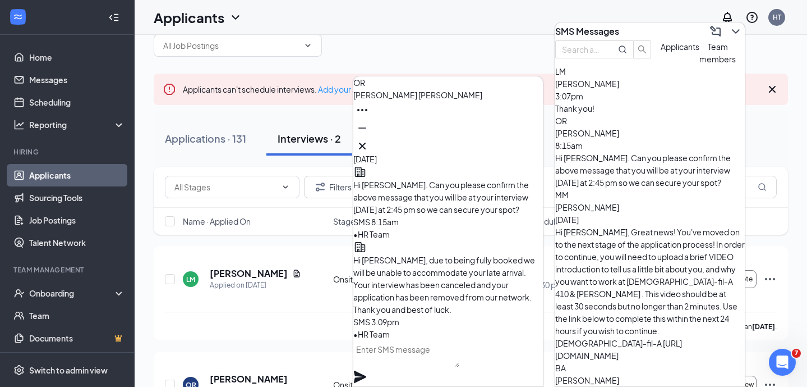
scroll to position [0, 0]
click at [527, 137] on div at bounding box center [448, 146] width 190 height 18
click at [369, 141] on icon "Cross" at bounding box center [362, 145] width 13 height 13
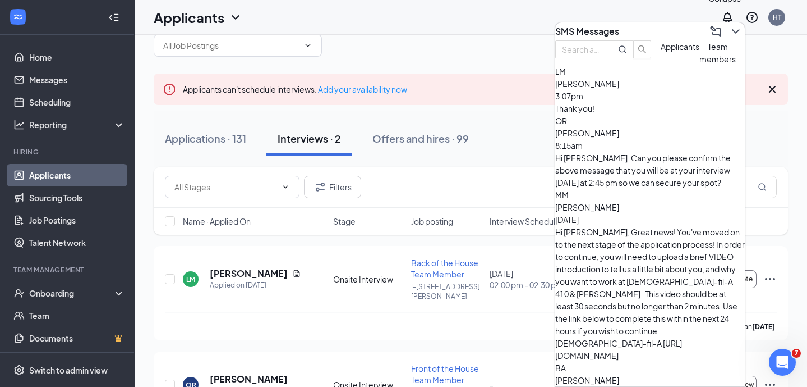
click at [729, 32] on icon "ChevronDown" at bounding box center [735, 31] width 13 height 13
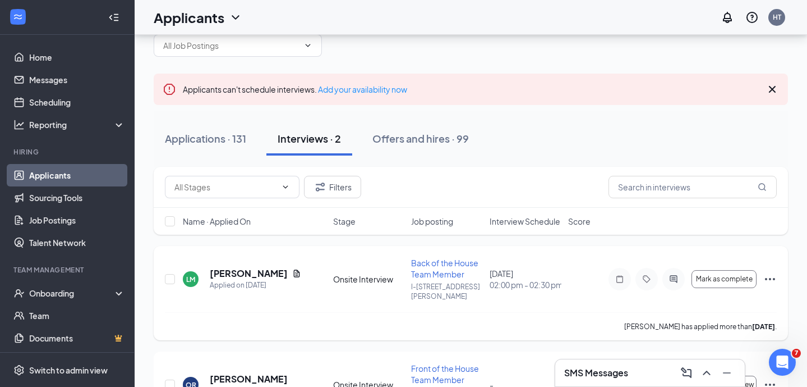
scroll to position [84, 0]
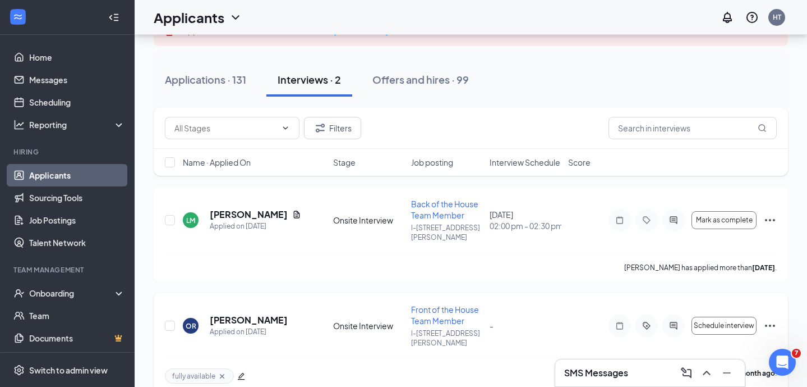
click at [759, 315] on div "Schedule interview" at bounding box center [693, 325] width 168 height 22
click at [774, 324] on icon "Ellipses" at bounding box center [770, 325] width 10 height 2
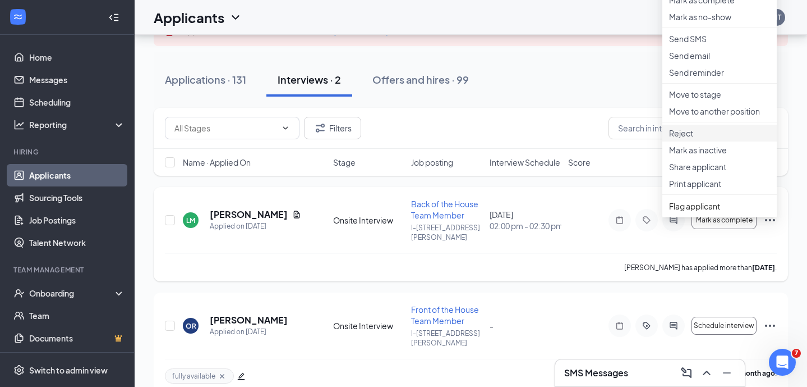
click at [720, 139] on p "Reject" at bounding box center [719, 132] width 101 height 11
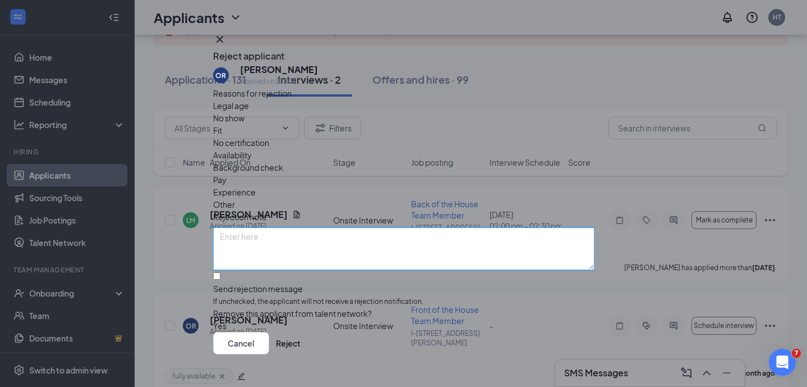
click at [351, 227] on textarea at bounding box center [403, 248] width 381 height 43
type textarea "No call, no show interview"
click at [213, 319] on button "button" at bounding box center [213, 325] width 0 height 12
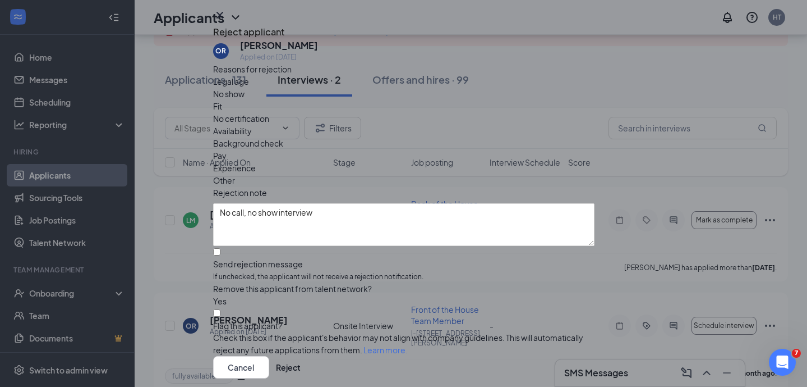
scroll to position [0, 0]
click at [301, 356] on button "Reject" at bounding box center [288, 367] width 25 height 22
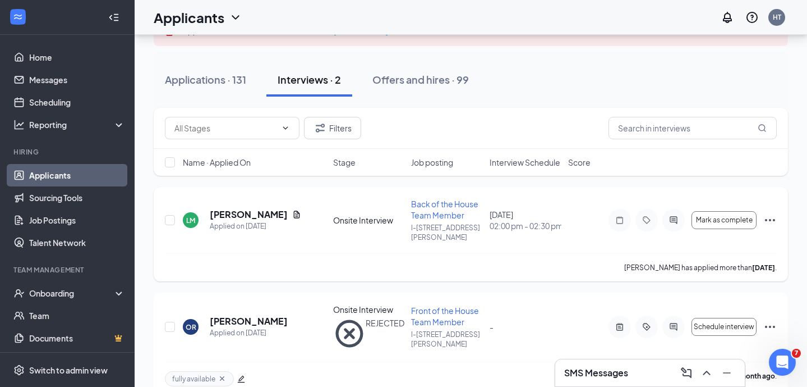
click at [768, 219] on icon "Ellipses" at bounding box center [770, 219] width 13 height 13
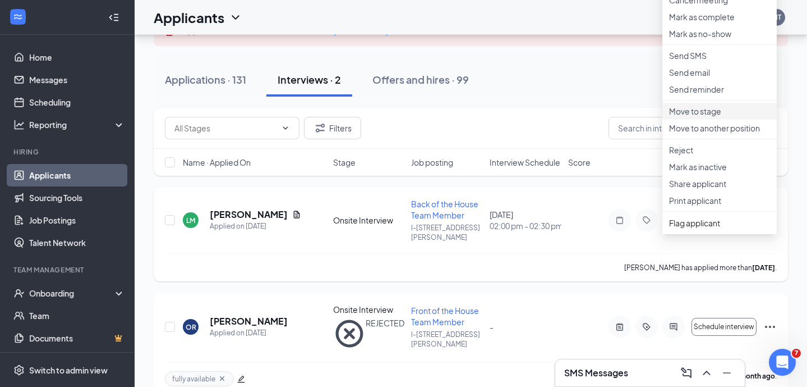
click at [705, 117] on p "Move to stage" at bounding box center [719, 110] width 101 height 11
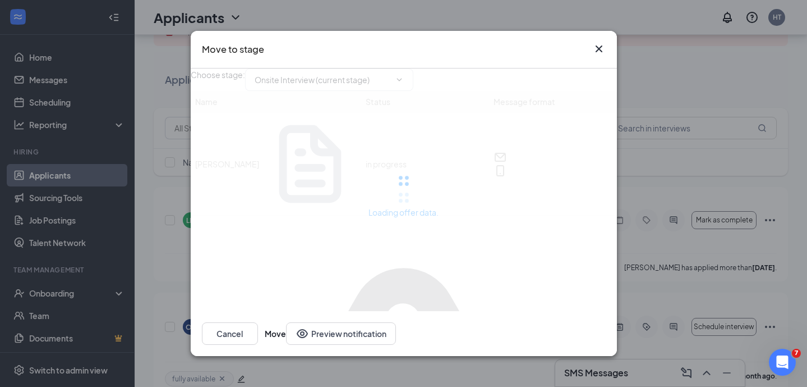
type input "Offer Letter (next stage)"
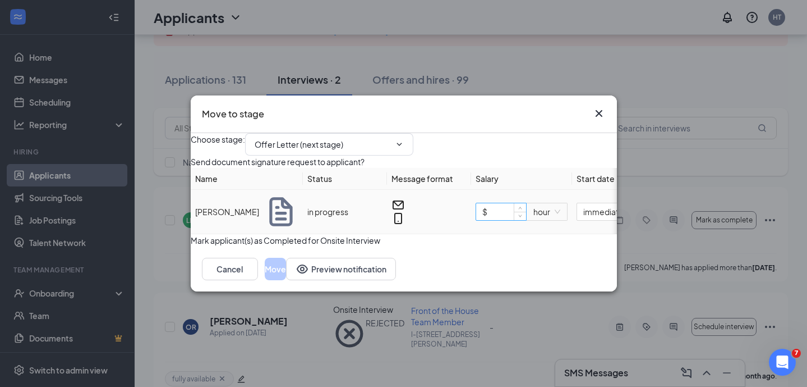
click at [503, 220] on input "$" at bounding box center [501, 211] width 50 height 17
type input "$ 15"
click at [551, 139] on div "Choose stage : Offer Letter (next stage)" at bounding box center [404, 144] width 426 height 22
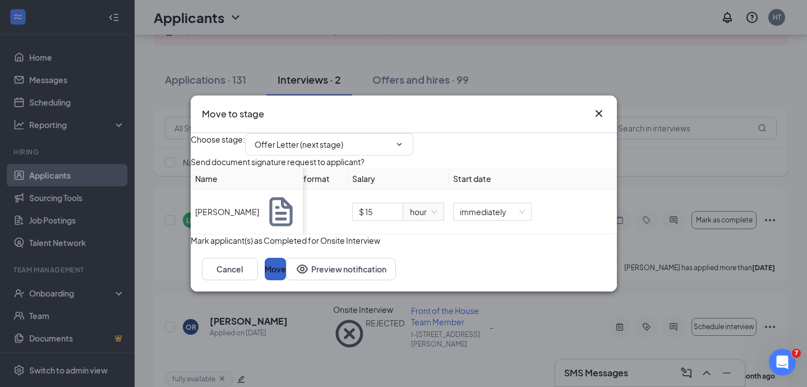
click at [286, 280] on button "Move" at bounding box center [275, 268] width 21 height 22
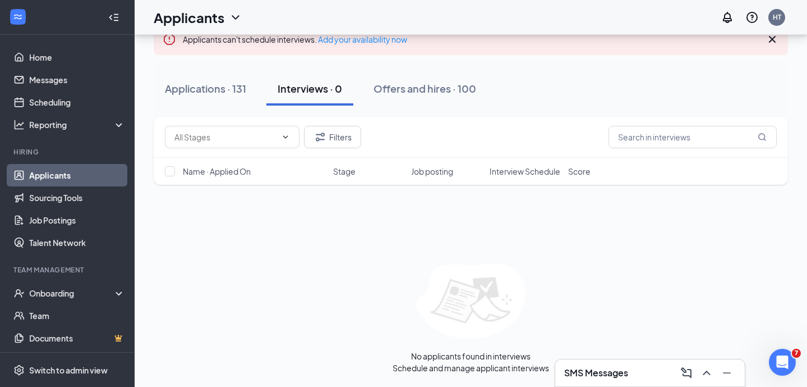
scroll to position [0, 0]
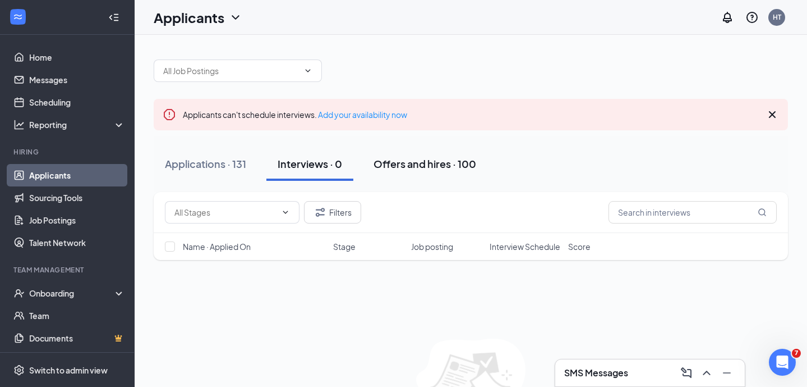
click at [403, 162] on div "Offers and hires · 100" at bounding box center [425, 164] width 103 height 14
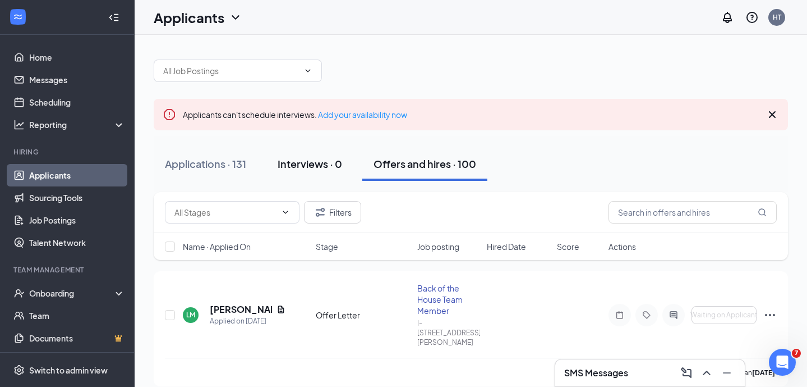
click at [288, 161] on div "Interviews · 0" at bounding box center [310, 164] width 65 height 14
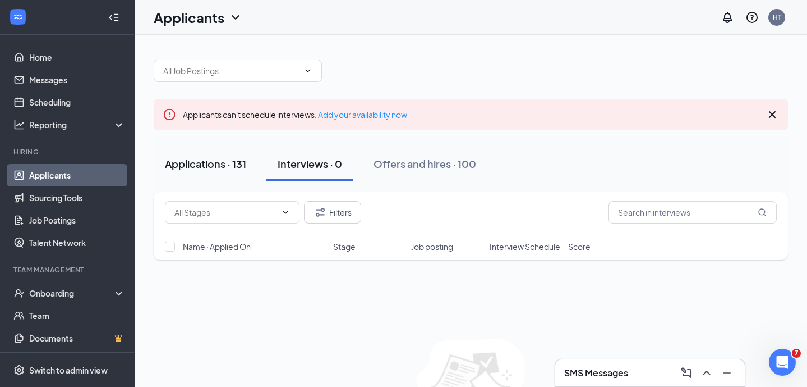
click at [218, 165] on div "Applications · 131" at bounding box center [205, 164] width 81 height 14
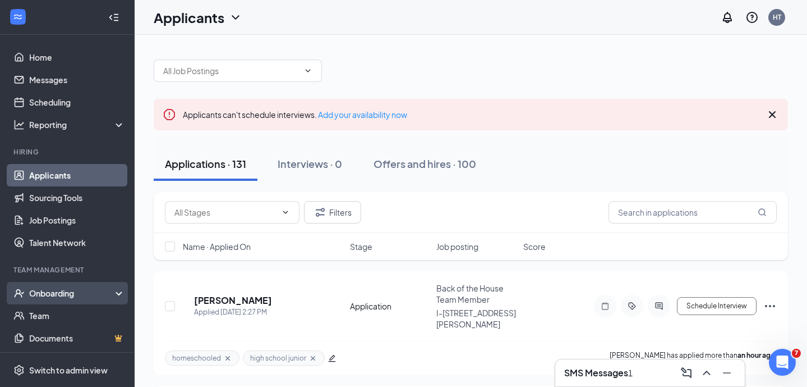
click at [42, 285] on div "Onboarding" at bounding box center [67, 293] width 135 height 22
click at [609, 374] on h3 "SMS Messages" at bounding box center [596, 372] width 64 height 12
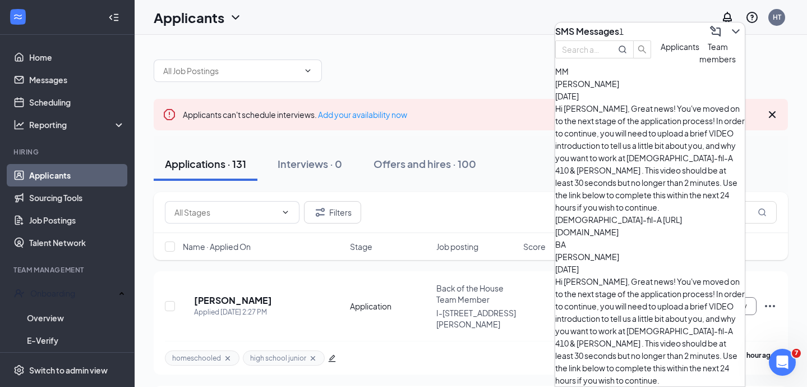
click at [700, 65] on button "Team members" at bounding box center [718, 52] width 36 height 25
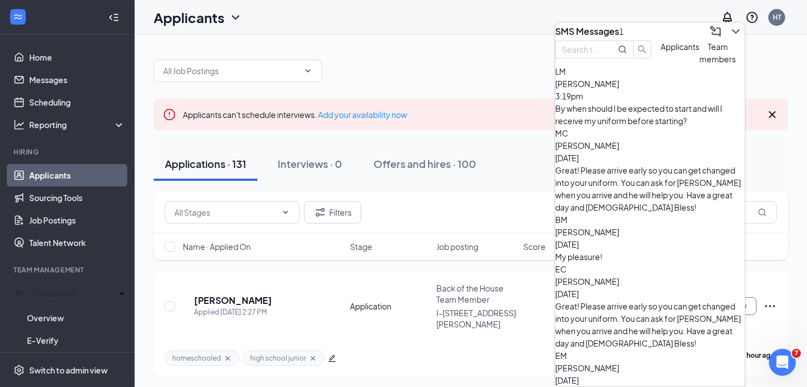
click at [658, 127] on div "By when should I be expected to start and will I receive my uniform before star…" at bounding box center [650, 114] width 190 height 25
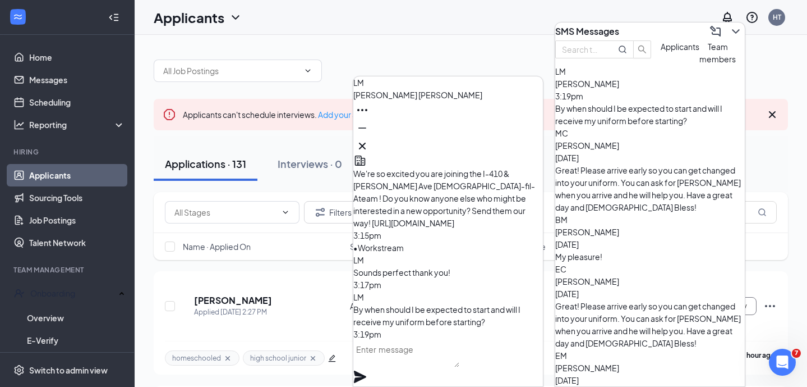
click at [422, 362] on textarea at bounding box center [406, 353] width 106 height 27
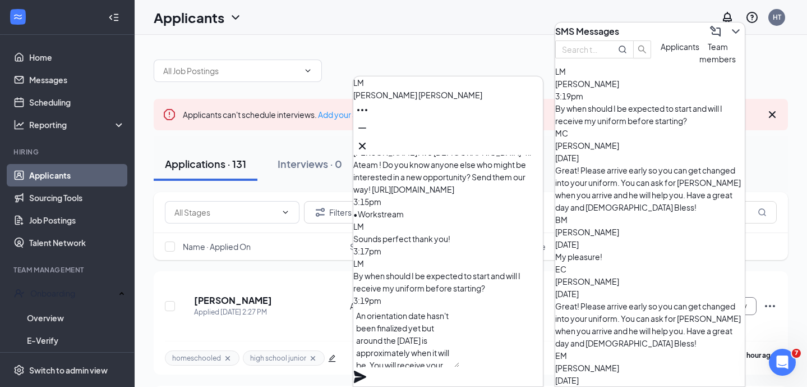
scroll to position [11, 0]
type textarea "An orientation date hasn't been finalized yet but around the [DATE] is approxim…"
click at [367, 370] on icon "Plane" at bounding box center [359, 376] width 13 height 13
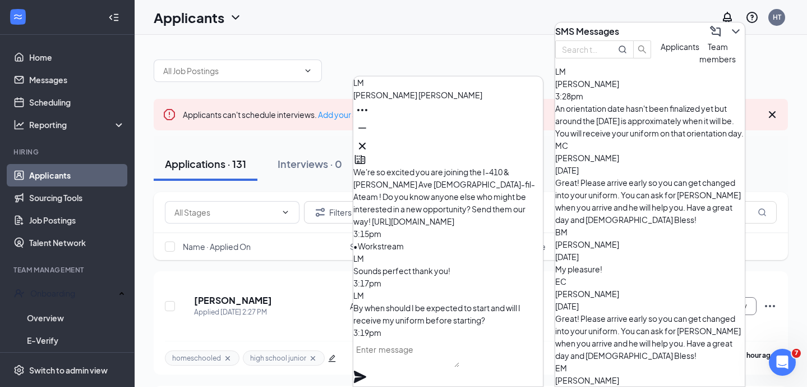
scroll to position [-151, 0]
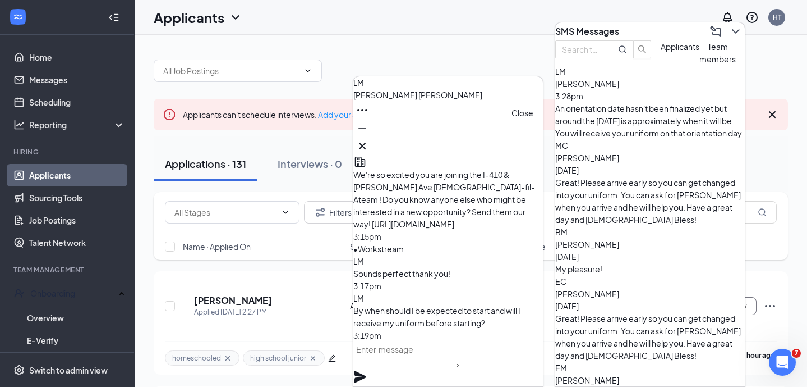
click at [369, 141] on icon "Cross" at bounding box center [362, 145] width 13 height 13
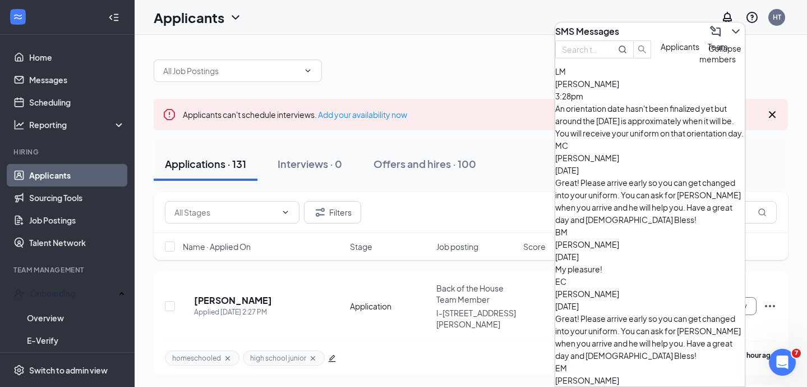
click at [728, 33] on button at bounding box center [736, 31] width 18 height 18
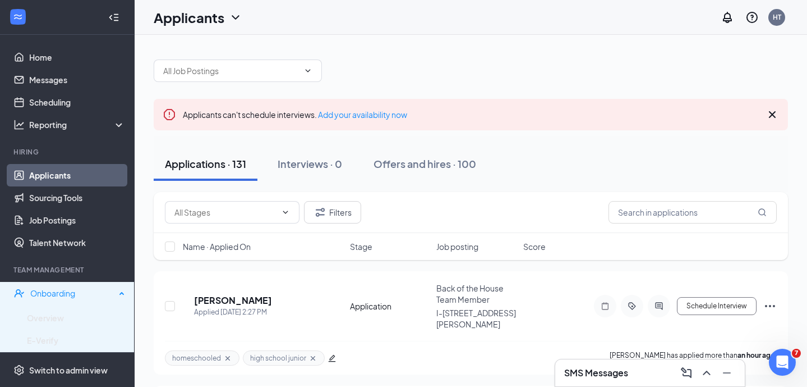
click at [49, 293] on div "Onboarding" at bounding box center [72, 292] width 85 height 11
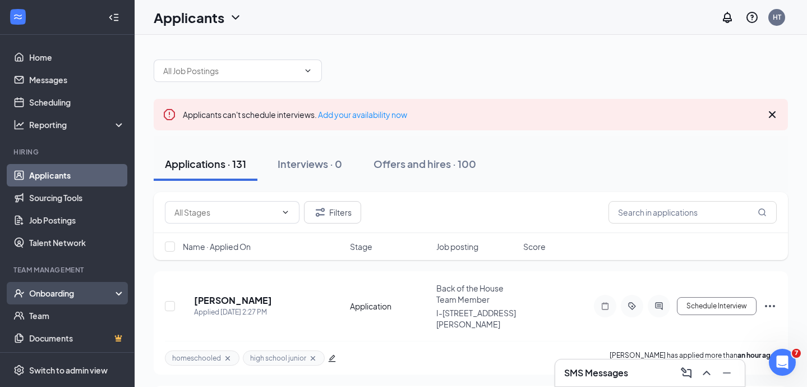
click at [55, 297] on div "Onboarding" at bounding box center [72, 292] width 86 height 11
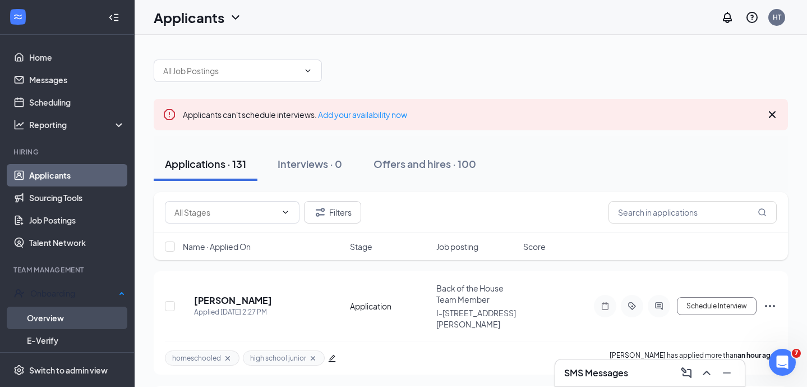
click at [60, 315] on link "Overview" at bounding box center [76, 317] width 98 height 22
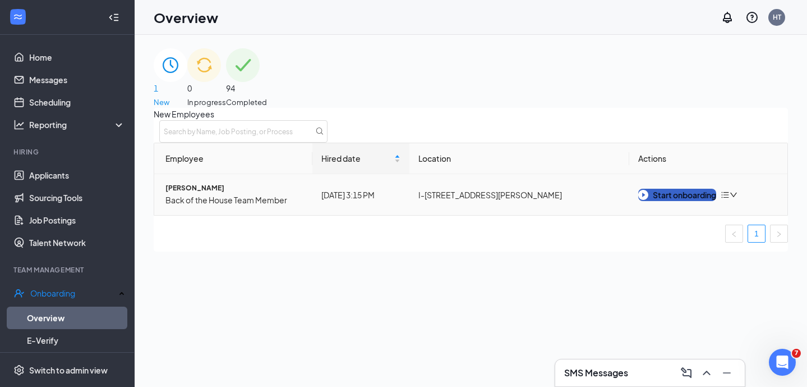
click at [667, 201] on div "Start onboarding" at bounding box center [677, 194] width 78 height 12
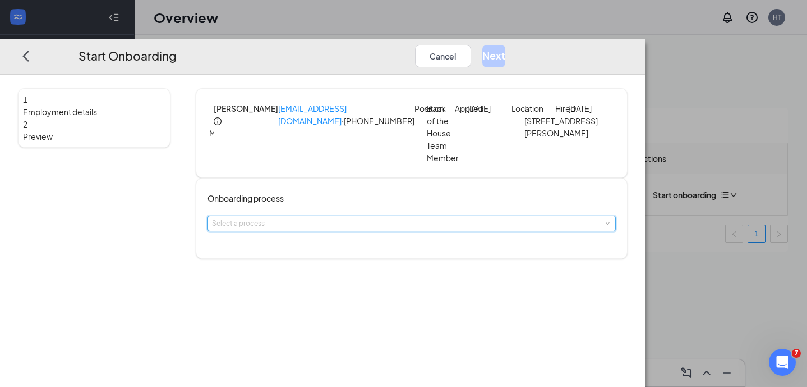
click at [343, 231] on div "Select a process" at bounding box center [412, 223] width 408 height 16
click at [335, 263] on span "Team Member Onboarding" at bounding box center [321, 261] width 85 height 8
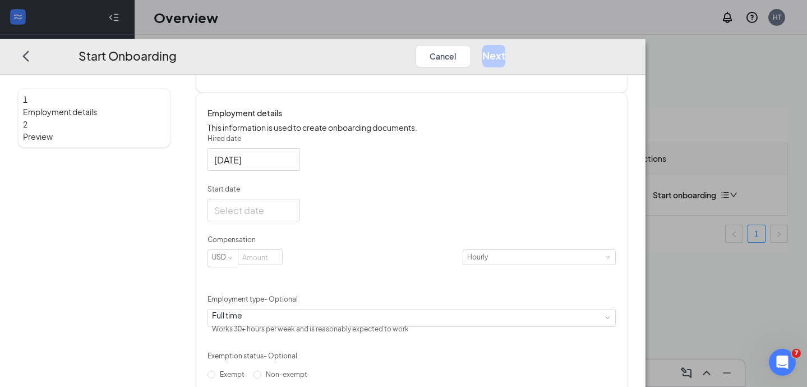
scroll to position [167, 0]
click at [293, 216] on div at bounding box center [253, 209] width 79 height 14
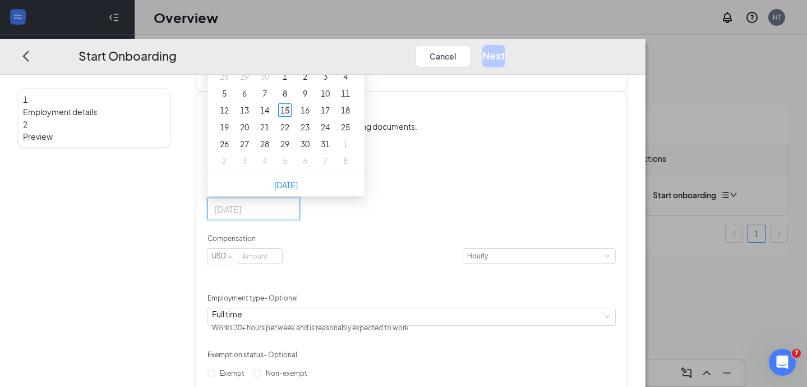
type input "[DATE]"
click at [292, 117] on div "15" at bounding box center [284, 109] width 13 height 13
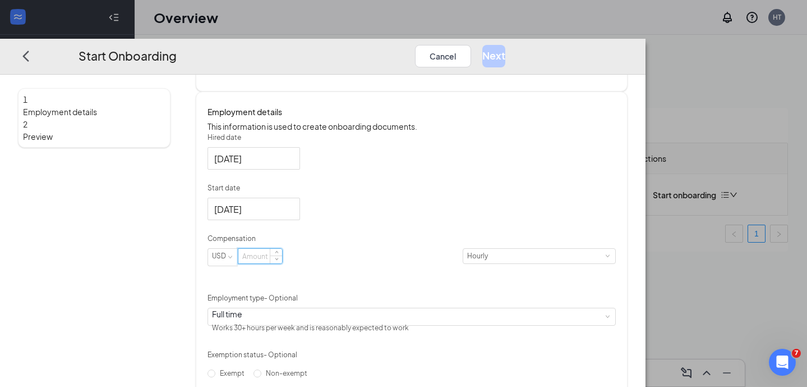
click at [282, 263] on input at bounding box center [260, 256] width 44 height 15
type input "15"
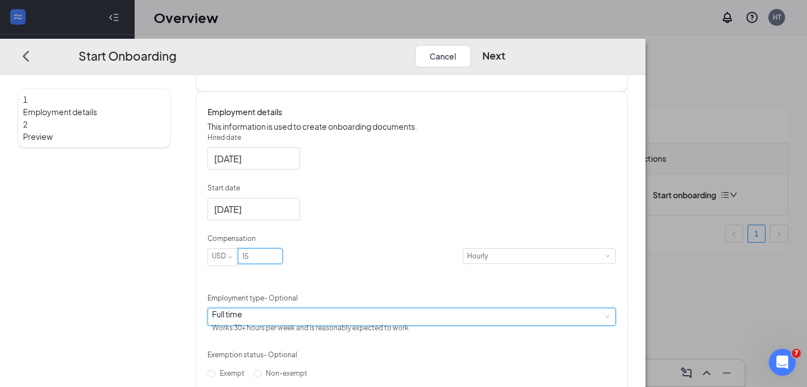
click at [330, 325] on div "Full time Works 30+ hours per week and is reasonably expected to work" at bounding box center [411, 316] width 399 height 17
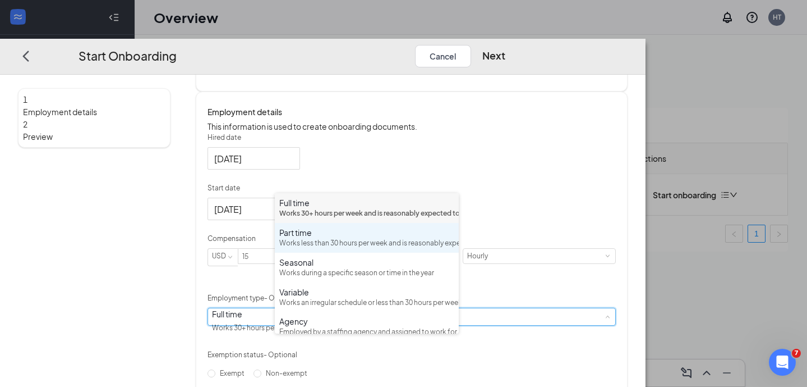
click at [329, 238] on div "Part time" at bounding box center [366, 232] width 175 height 11
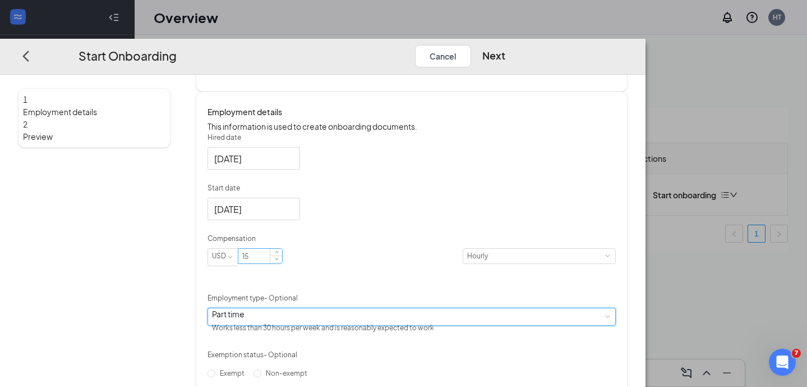
scroll to position [283, 0]
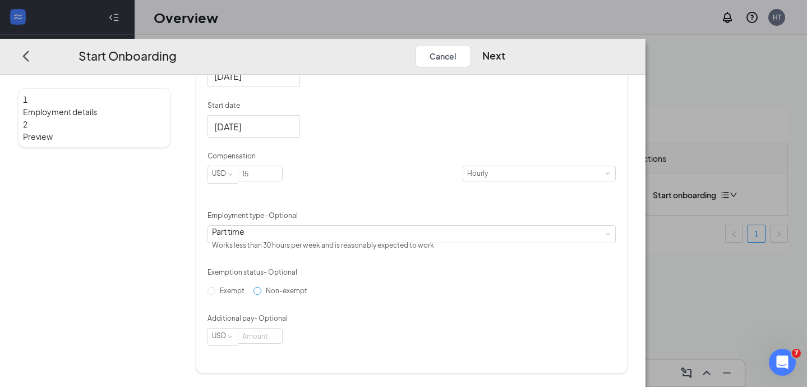
click at [285, 295] on span "Non-exempt" at bounding box center [286, 290] width 50 height 8
click at [261, 295] on input "Non-exempt" at bounding box center [258, 291] width 8 height 8
radio input "true"
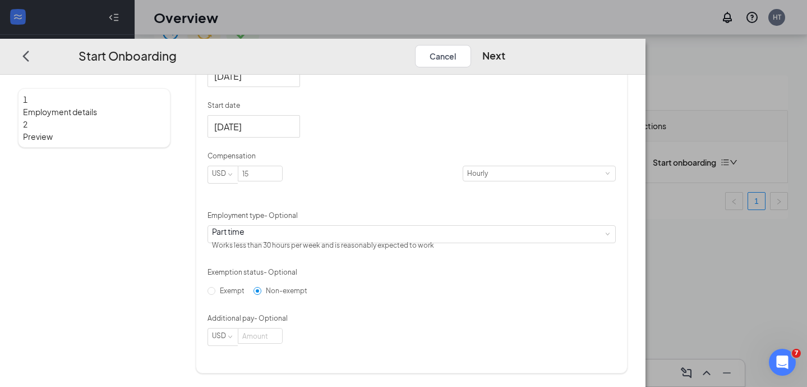
scroll to position [35, 0]
click at [505, 44] on button "Next" at bounding box center [493, 55] width 23 height 22
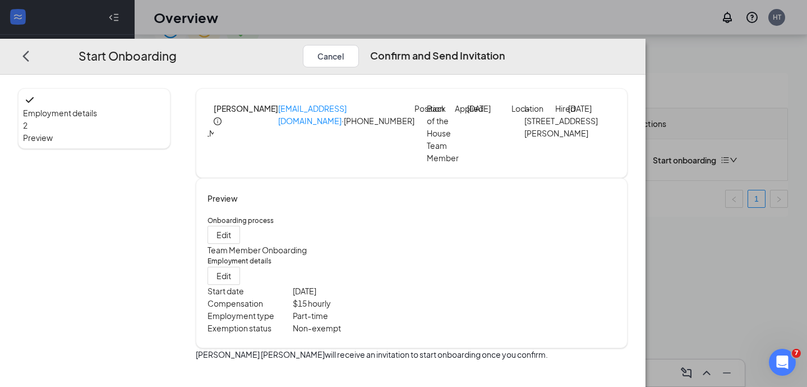
scroll to position [50, 0]
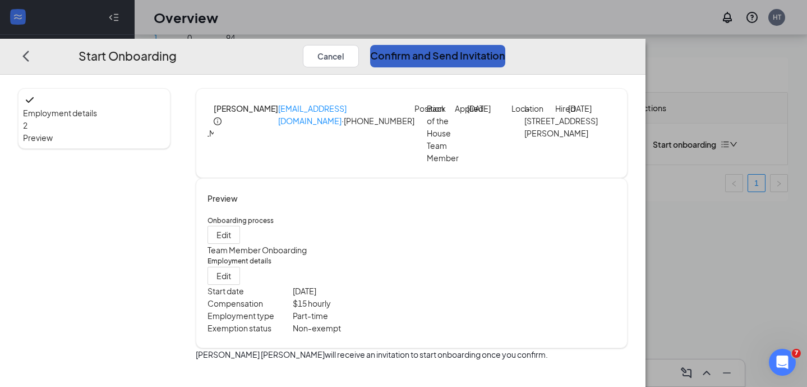
click at [505, 44] on button "Confirm and Send Invitation" at bounding box center [437, 55] width 135 height 22
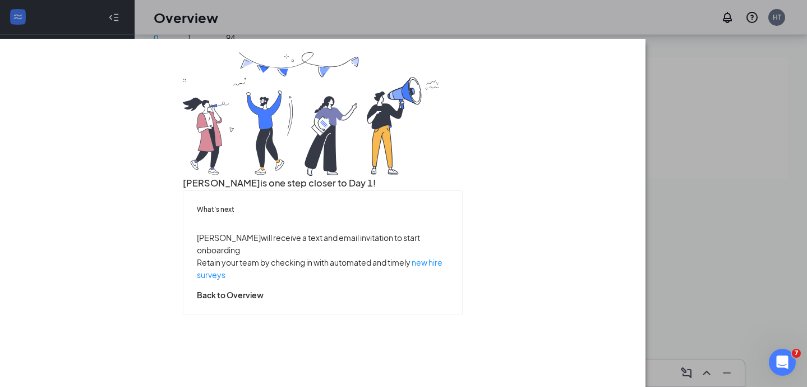
scroll to position [59, 0]
click at [264, 301] on button "Back to Overview" at bounding box center [230, 294] width 67 height 12
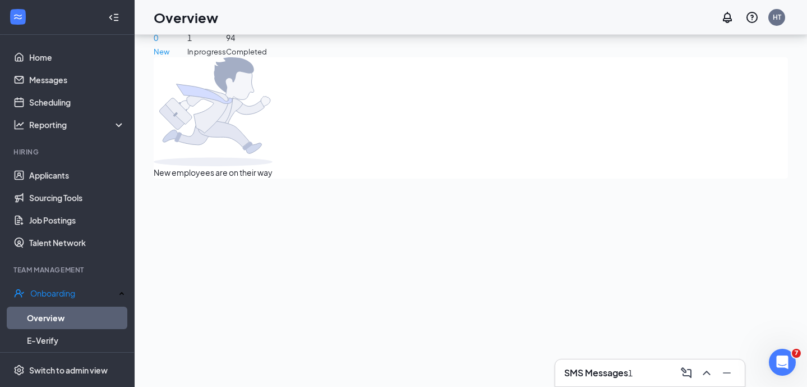
click at [591, 368] on h3 "SMS Messages" at bounding box center [596, 372] width 64 height 12
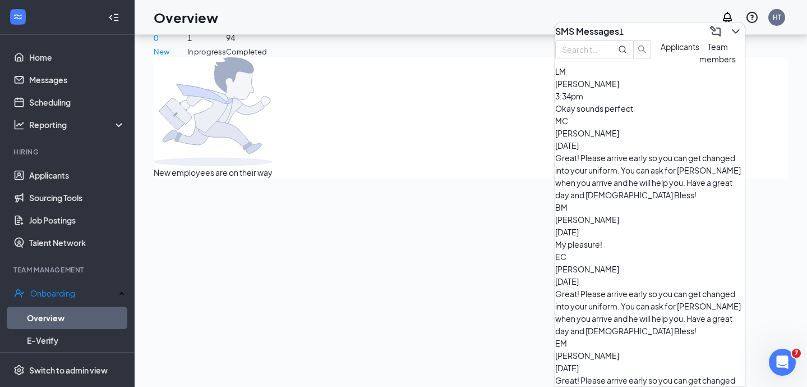
click at [656, 114] on div "Okay sounds perfect" at bounding box center [650, 108] width 190 height 12
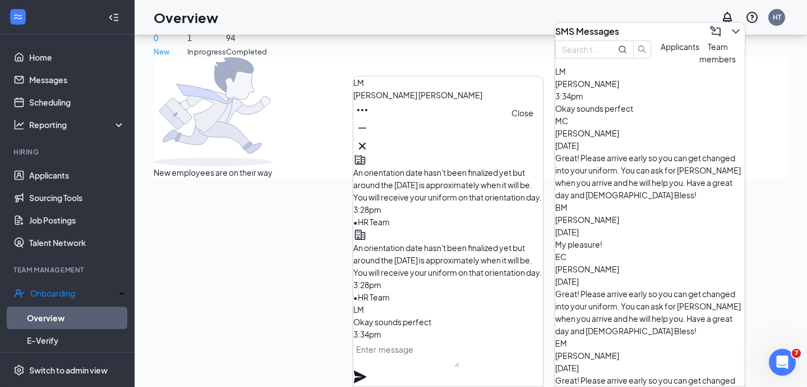
click at [369, 141] on icon "Cross" at bounding box center [362, 145] width 13 height 13
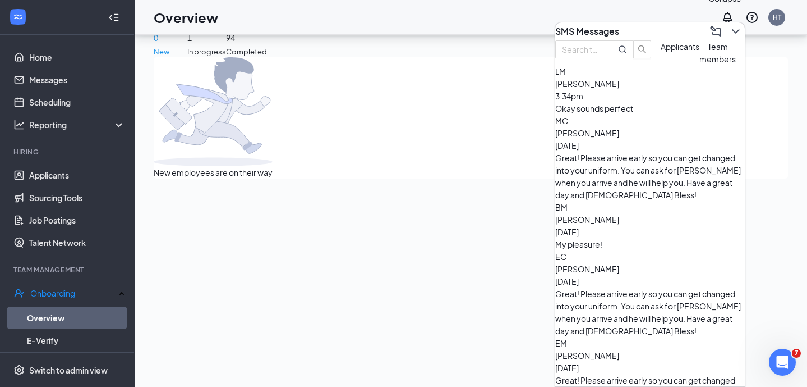
click at [729, 27] on icon "ChevronDown" at bounding box center [735, 31] width 13 height 13
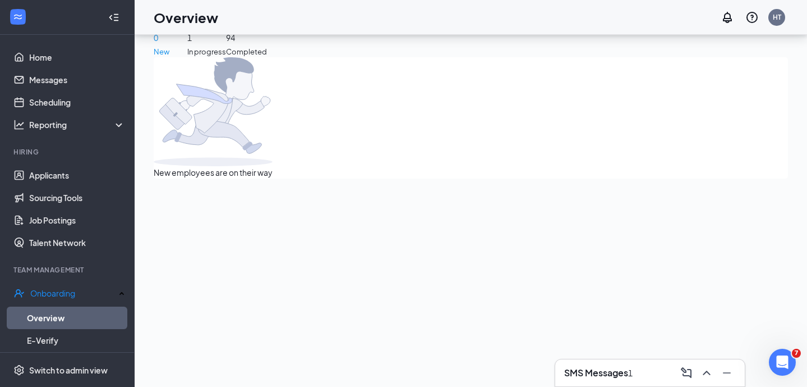
click at [594, 373] on h3 "SMS Messages" at bounding box center [596, 372] width 64 height 12
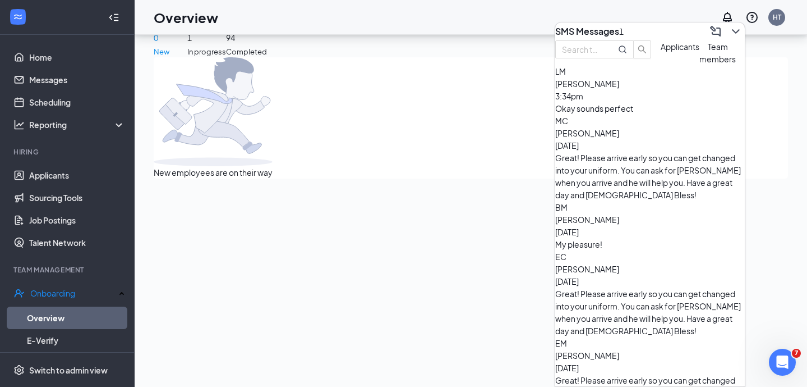
click at [661, 52] on span "Applicants" at bounding box center [680, 47] width 39 height 10
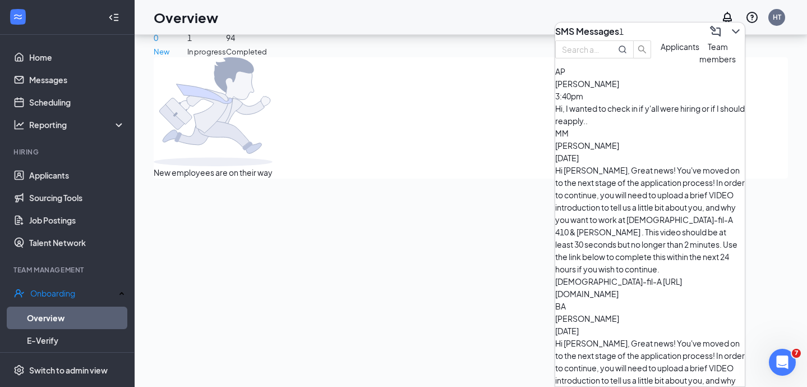
click at [700, 64] on span "Team members" at bounding box center [718, 53] width 36 height 22
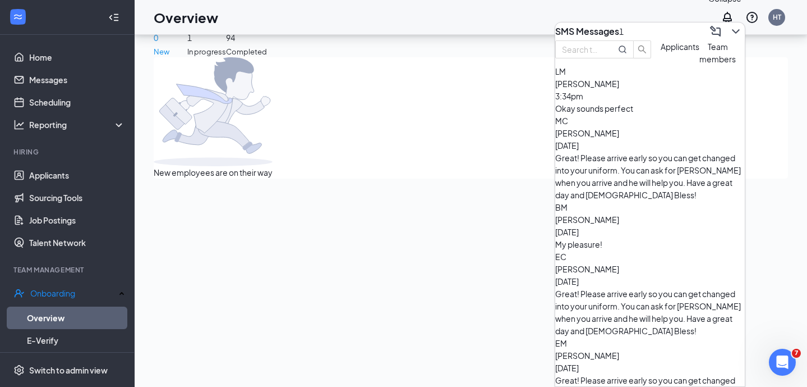
click at [727, 29] on button at bounding box center [736, 31] width 18 height 18
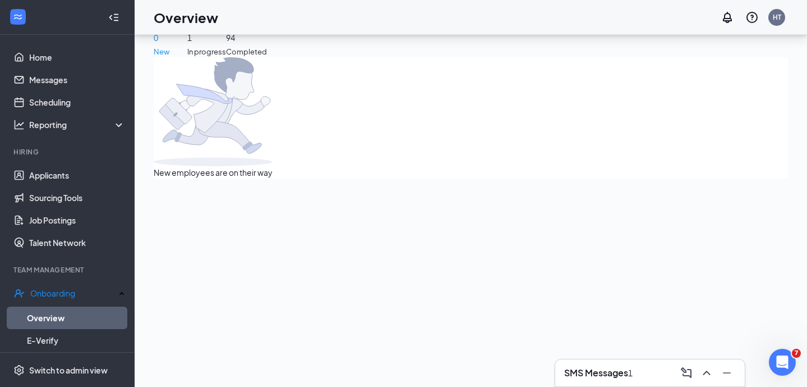
click at [597, 367] on h3 "SMS Messages" at bounding box center [596, 372] width 64 height 12
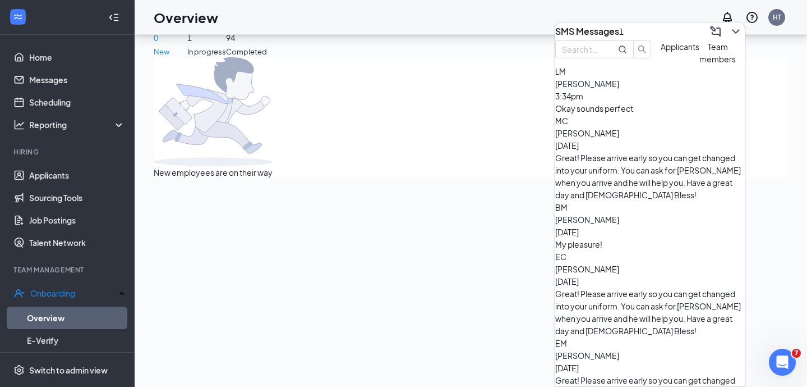
click at [727, 33] on button at bounding box center [736, 31] width 18 height 18
